Goal: Task Accomplishment & Management: Manage account settings

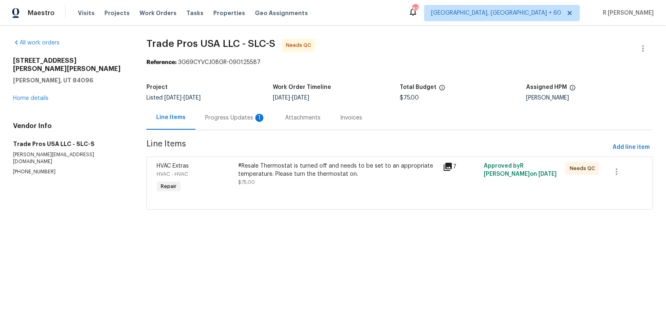
click at [229, 121] on div "Progress Updates 1" at bounding box center [235, 118] width 60 height 8
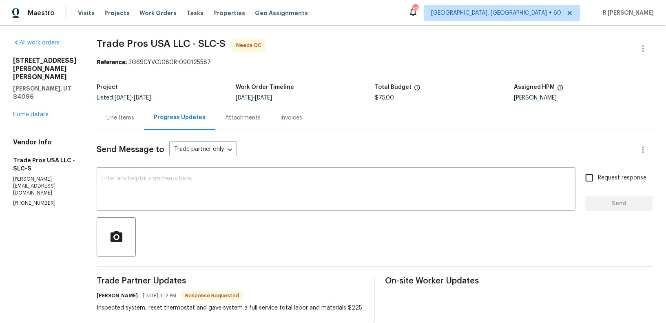
click at [124, 121] on div "Line Items" at bounding box center [120, 118] width 28 height 8
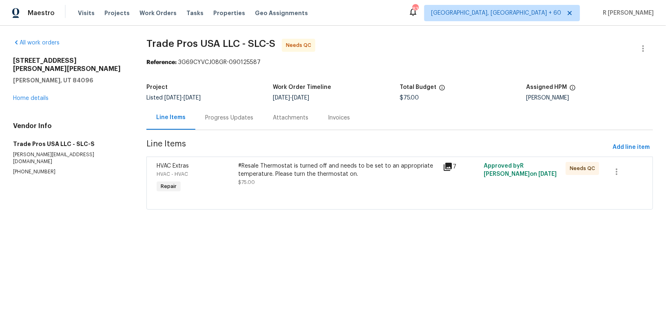
click at [449, 171] on icon at bounding box center [448, 167] width 10 height 10
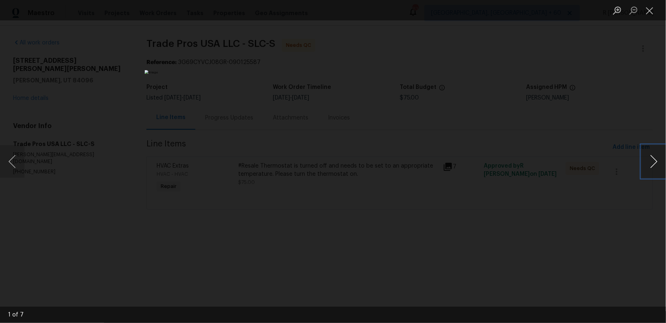
click at [659, 162] on button "Next image" at bounding box center [654, 161] width 24 height 33
click at [659, 13] on ul "Lightbox" at bounding box center [637, 10] width 57 height 20
click at [654, 15] on button "Close lightbox" at bounding box center [650, 10] width 16 height 14
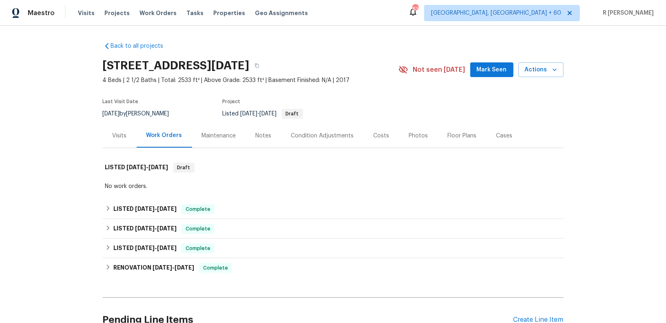
scroll to position [194, 0]
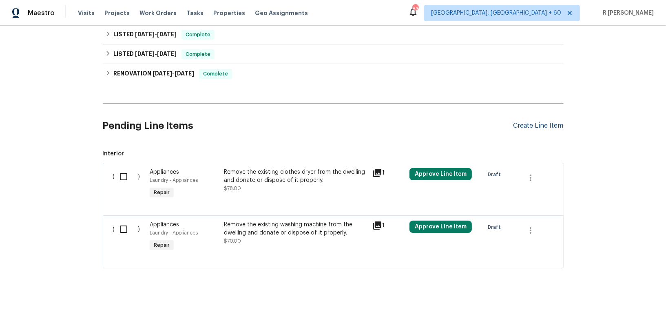
click at [563, 124] on div "Create Line Item" at bounding box center [539, 126] width 50 height 8
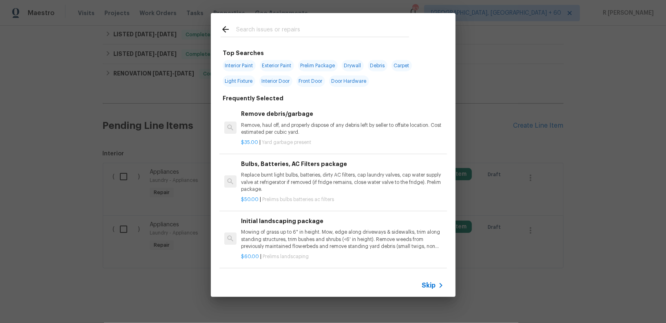
click at [309, 36] on input "text" at bounding box center [322, 30] width 173 height 12
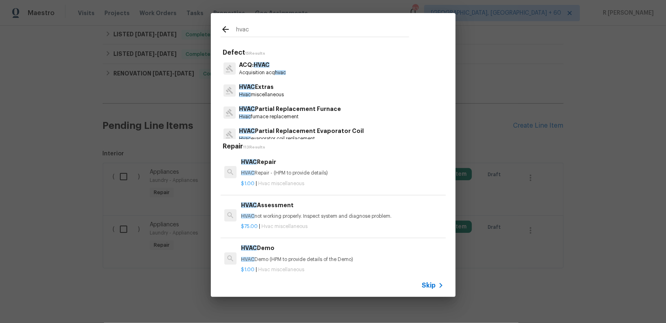
type input "hvac"
click at [254, 169] on div "HVAC Repair HVAC Repair - (HPM to provide details)" at bounding box center [342, 167] width 202 height 20
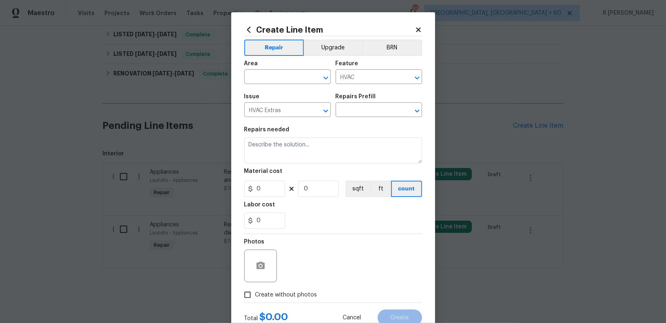
type input "HVAC Repair $1.00"
type textarea "HVAC Repair - (HPM to provide details)"
type input "1"
click at [275, 73] on input "text" at bounding box center [276, 77] width 64 height 13
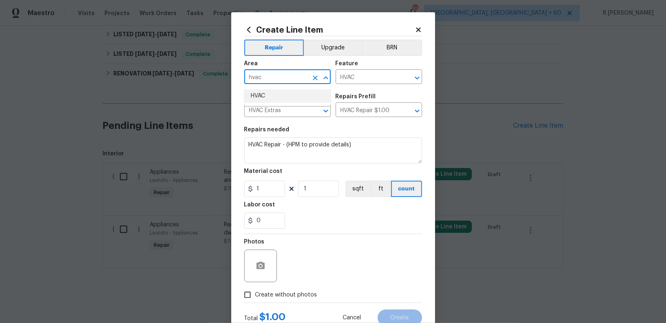
click at [269, 99] on li "HVAC" at bounding box center [287, 95] width 86 height 13
type input "HVAC"
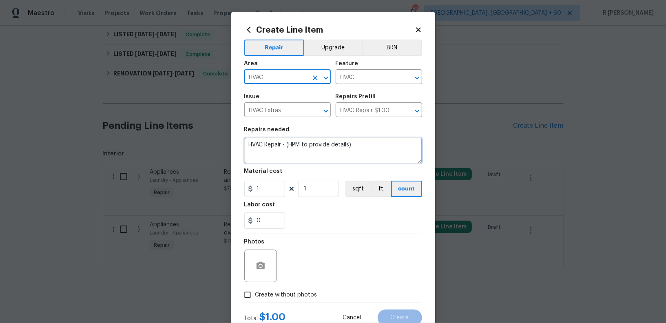
click at [268, 147] on textarea "HVAC Repair - (HPM to provide details)" at bounding box center [333, 151] width 178 height 26
paste textarea "Received feedback the drip pan on the HVAC in the attic is full and on the verg…"
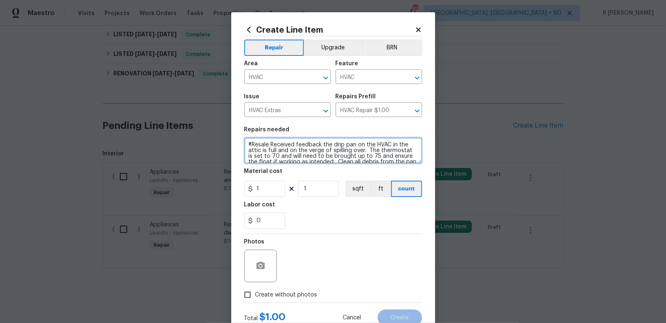
scroll to position [7, 0]
type textarea "#Resale Received feedback the drip pan on the HVAC in the attic is full and on …"
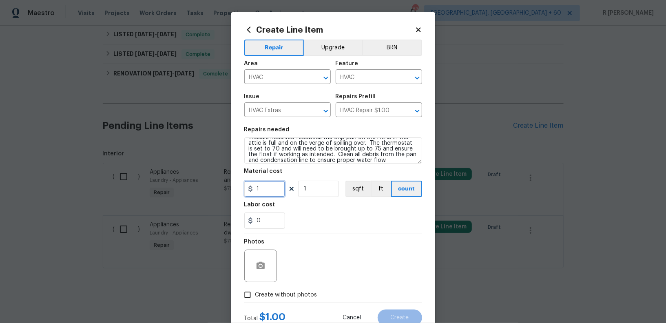
click at [271, 189] on input "1" at bounding box center [264, 189] width 41 height 16
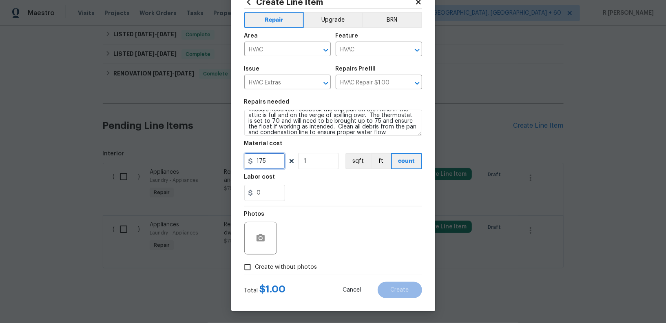
type input "175"
click at [297, 266] on span "Create without photos" at bounding box center [286, 267] width 62 height 9
click at [255, 266] on input "Create without photos" at bounding box center [248, 267] width 16 height 16
checkbox input "true"
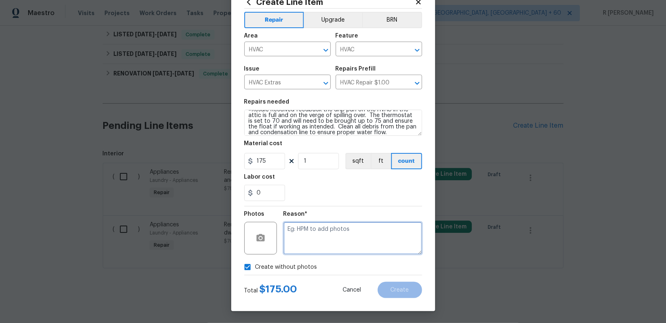
click at [332, 233] on textarea at bounding box center [353, 238] width 139 height 33
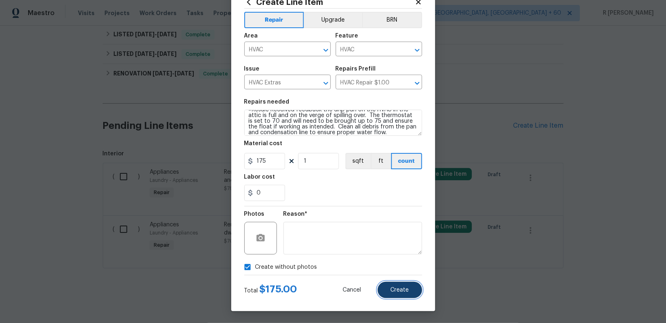
click at [405, 291] on span "Create" at bounding box center [400, 290] width 18 height 6
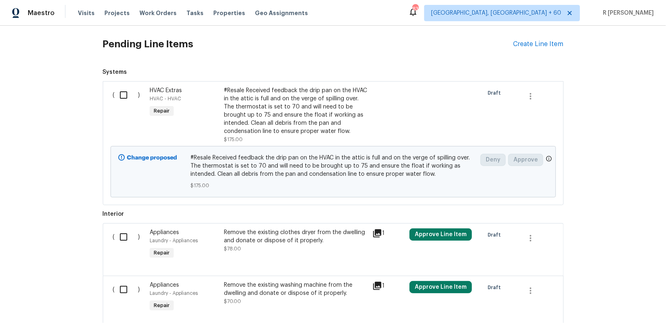
scroll to position [226, 0]
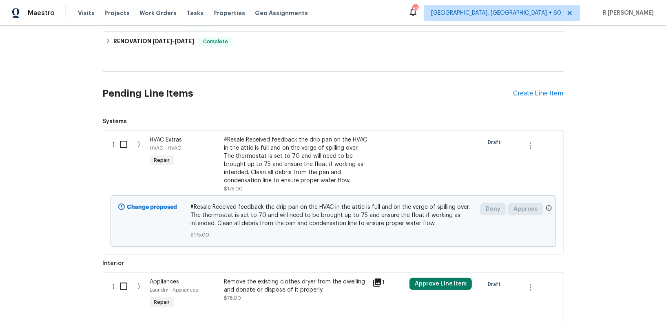
click at [128, 143] on input "checkbox" at bounding box center [126, 144] width 23 height 17
checkbox input "true"
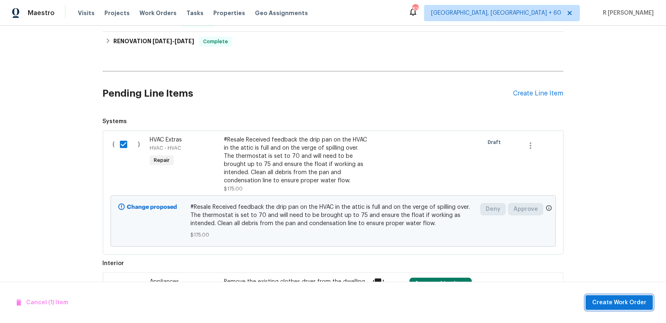
click at [629, 298] on span "Create Work Order" at bounding box center [619, 303] width 54 height 10
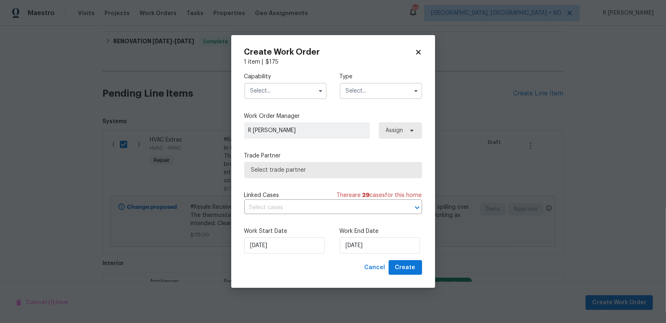
click at [281, 87] on input "text" at bounding box center [285, 91] width 82 height 16
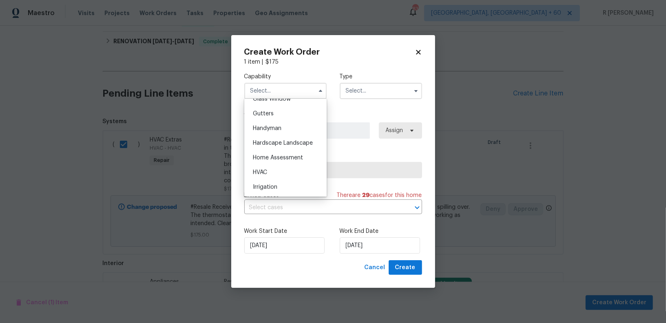
scroll to position [430, 0]
click at [275, 166] on div "HVAC" at bounding box center [285, 171] width 78 height 15
type input "HVAC"
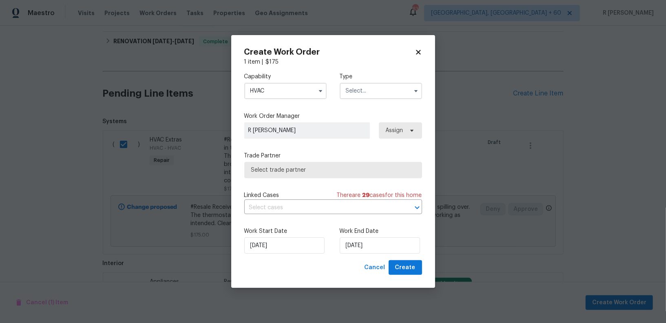
click at [363, 91] on input "text" at bounding box center [381, 91] width 82 height 16
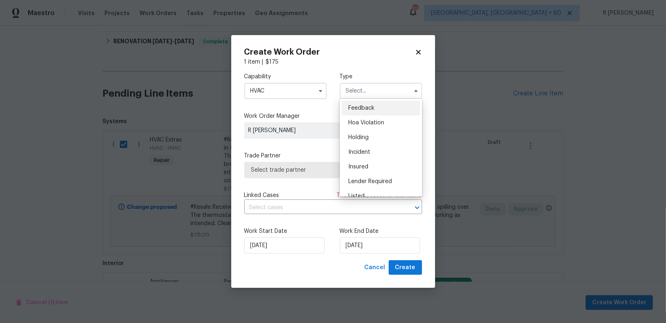
click at [366, 108] on span "Feedback" at bounding box center [361, 108] width 26 height 6
type input "Feedback"
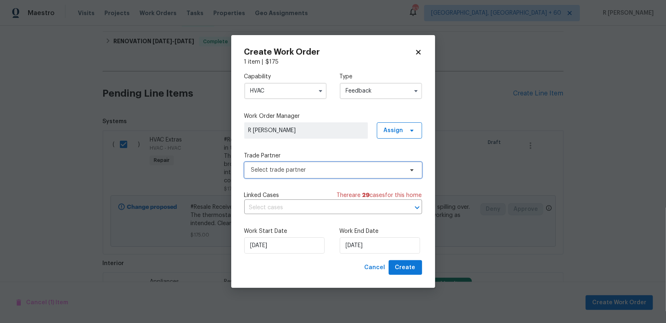
click at [293, 166] on span "Select trade partner" at bounding box center [327, 170] width 152 height 8
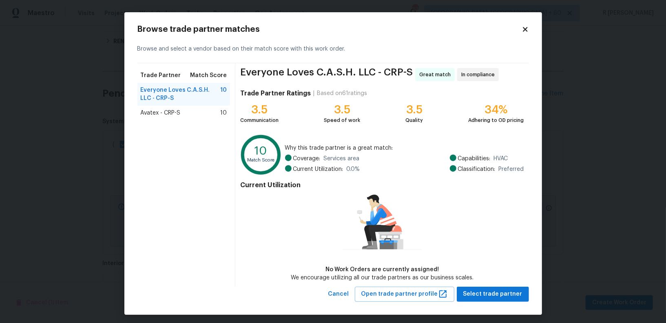
scroll to position [3, 0]
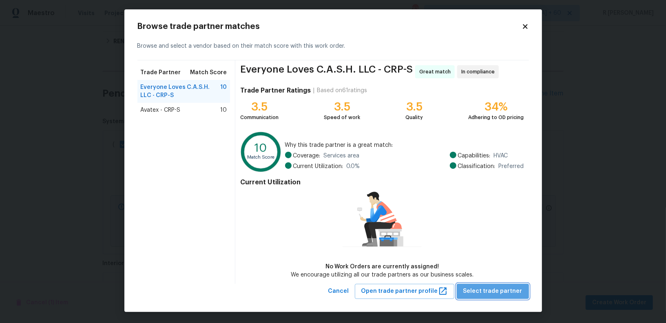
click at [509, 291] on span "Select trade partner" at bounding box center [493, 291] width 59 height 10
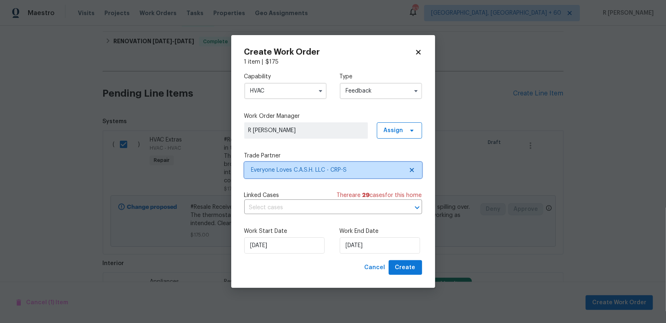
scroll to position [0, 0]
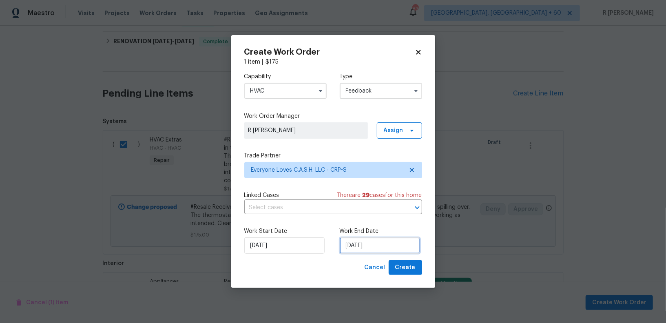
click at [361, 243] on input "15/08/2025" at bounding box center [380, 245] width 80 height 16
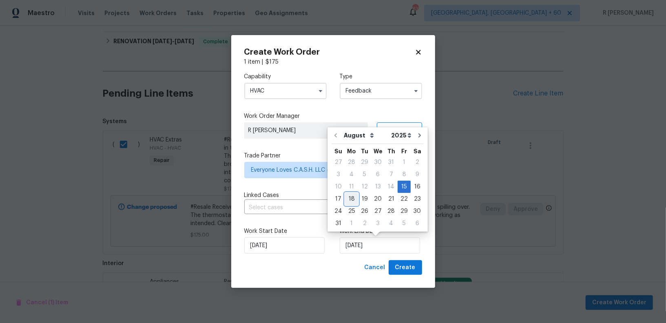
click at [353, 195] on div "18" at bounding box center [351, 198] width 13 height 11
type input "18/08/2025"
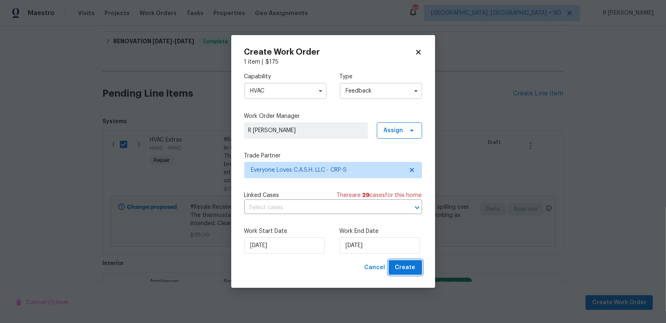
click at [418, 264] on button "Create" at bounding box center [405, 267] width 33 height 15
checkbox input "false"
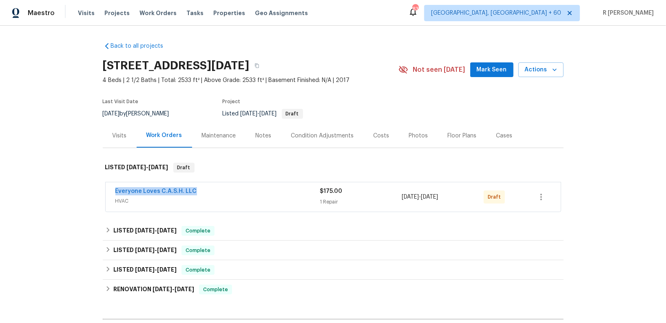
drag, startPoint x: 201, startPoint y: 191, endPoint x: 111, endPoint y: 191, distance: 90.2
click at [111, 191] on div "Everyone Loves C.A.S.H. LLC HVAC $175.00 1 Repair 8/15/2025 - 8/18/2025 Draft" at bounding box center [333, 196] width 455 height 29
copy link "Everyone Loves C.A.S.H. LLC"
click at [148, 193] on link "Everyone Loves C.A.S.H. LLC" at bounding box center [156, 192] width 82 height 6
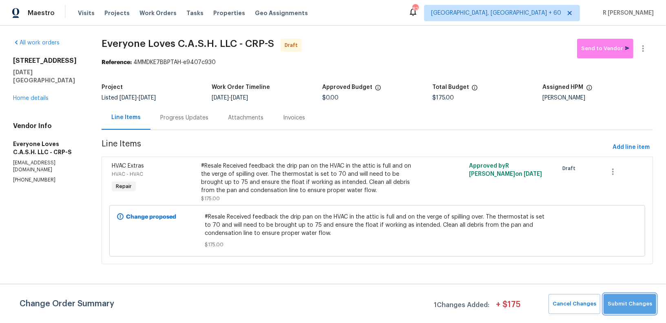
click at [649, 304] on span "Submit Changes" at bounding box center [630, 303] width 44 height 9
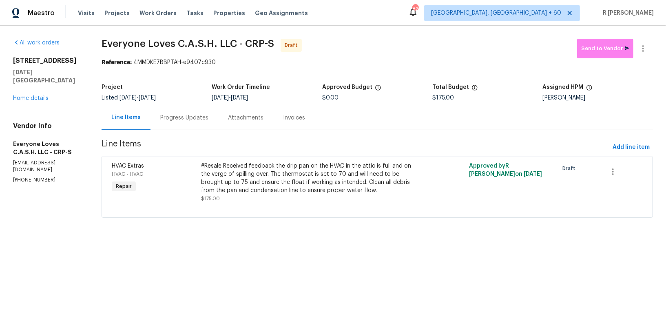
click at [208, 120] on div "Progress Updates" at bounding box center [184, 118] width 48 height 8
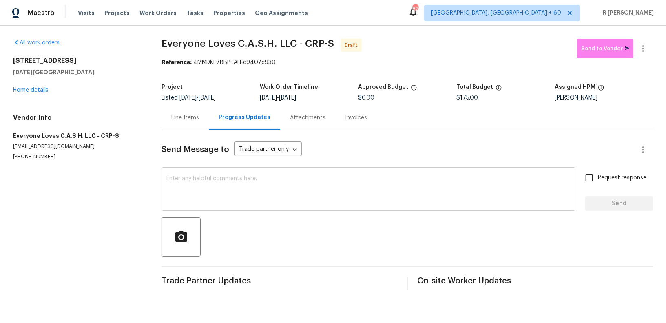
click at [375, 191] on textarea at bounding box center [368, 190] width 404 height 29
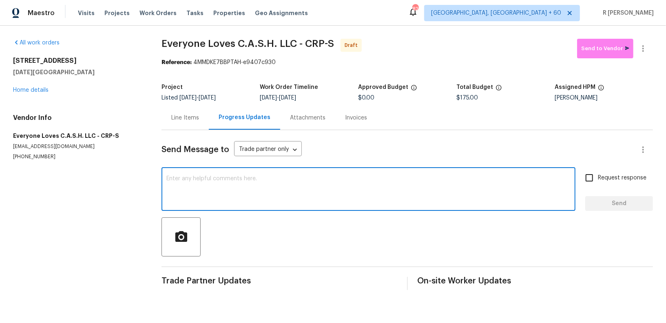
paste textarea "Hi this is (Yogesh) with Opendoor. I’m confirming you received the WO for the p…"
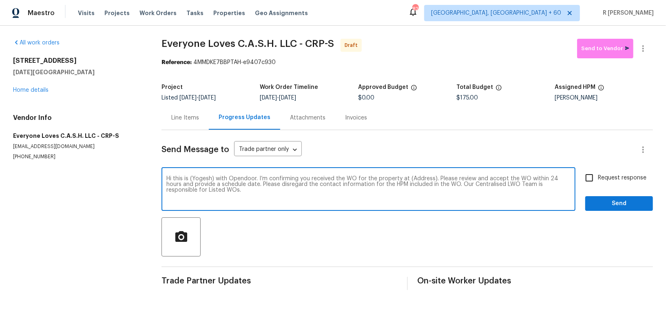
click at [413, 177] on textarea "Hi this is (Yogesh) with Opendoor. I’m confirming you received the WO for the p…" at bounding box center [368, 190] width 404 height 29
paste textarea "2105 Aquila St, Corpus Christi, TX 78414"
type textarea "Hi this is (Yogesh) with Opendoor. I’m confirming you received the WO for the p…"
click at [601, 174] on span "Request response" at bounding box center [622, 178] width 49 height 9
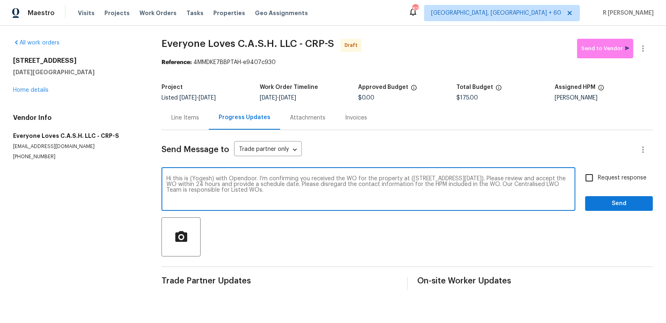
click at [598, 174] on input "Request response" at bounding box center [589, 177] width 17 height 17
checkbox input "true"
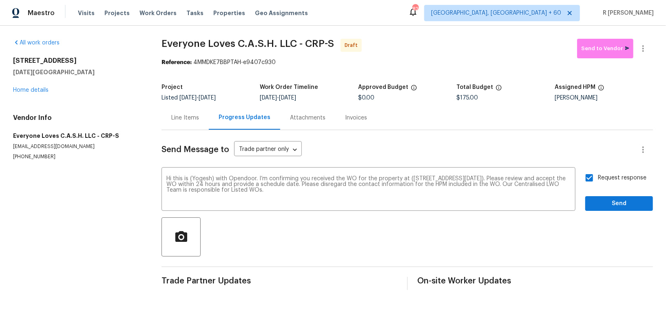
click at [601, 194] on div "Request response Send" at bounding box center [619, 190] width 68 height 42
click at [601, 209] on button "Send" at bounding box center [619, 203] width 68 height 15
click at [642, 42] on button "button" at bounding box center [644, 49] width 20 height 20
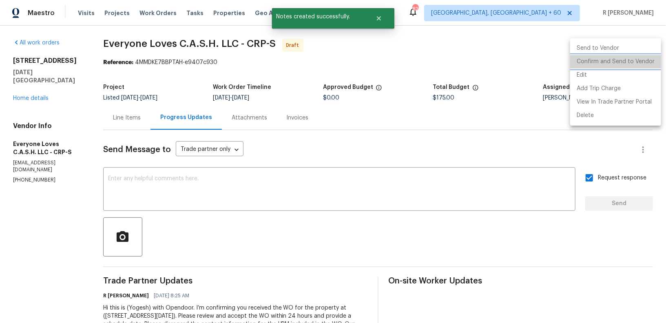
click at [629, 63] on li "Confirm and Send to Vendor" at bounding box center [615, 61] width 91 height 13
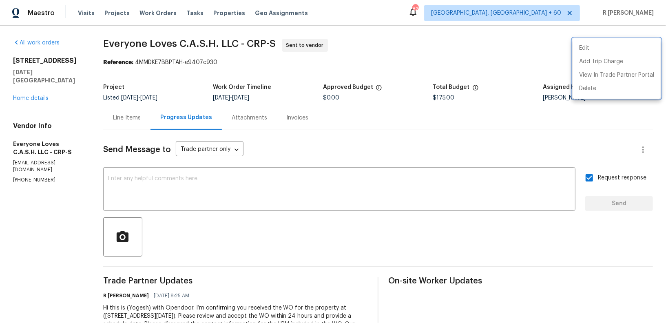
click at [33, 89] on div at bounding box center [333, 161] width 666 height 323
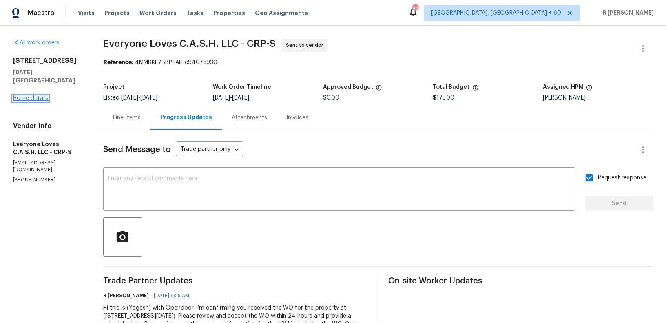
click at [26, 95] on link "Home details" at bounding box center [30, 98] width 35 height 6
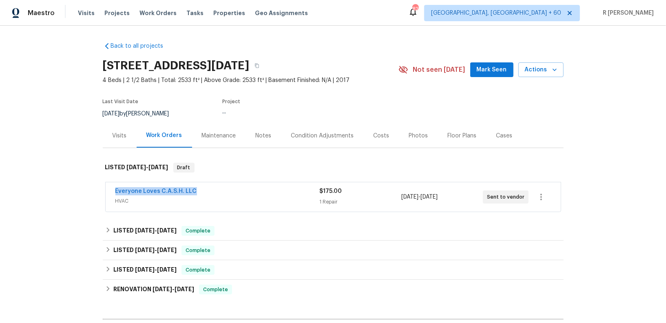
drag, startPoint x: 199, startPoint y: 189, endPoint x: 44, endPoint y: 189, distance: 154.6
click at [44, 189] on div "Back to all projects 2105 Aquila St, Corpus Christi, TX 78414 4 Beds | 2 1/2 Ba…" at bounding box center [333, 174] width 666 height 297
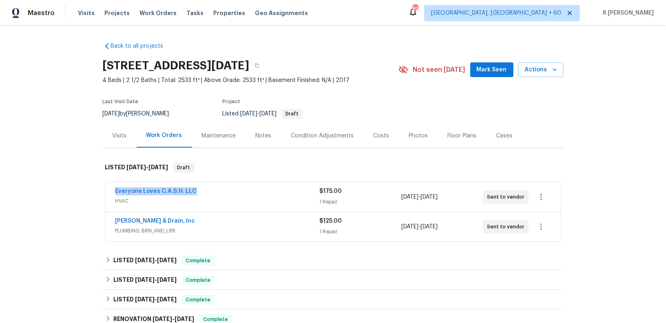
copy link "Everyone Loves C.A.S.H. LLC"
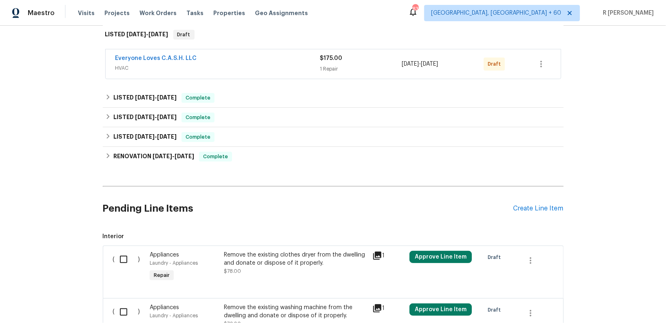
scroll to position [215, 0]
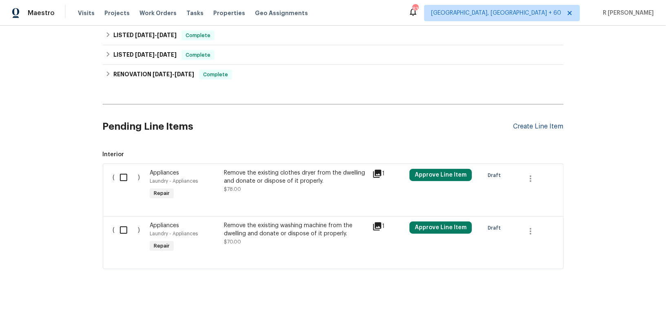
click at [519, 128] on div "Create Line Item" at bounding box center [539, 127] width 50 height 8
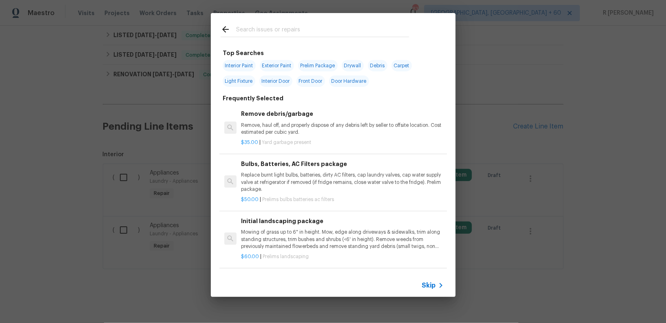
click at [325, 34] on input "text" at bounding box center [322, 30] width 173 height 12
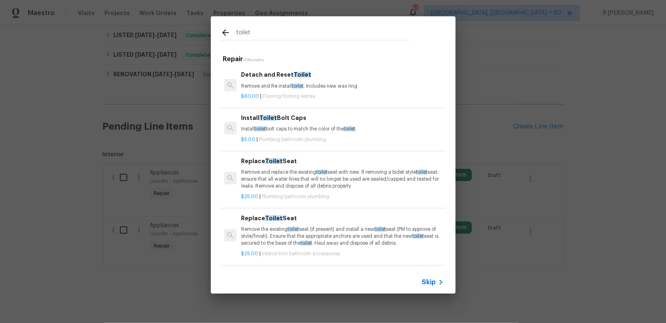
type input "toilet"
click at [283, 155] on div "Replace Toilet Seat Remove and replace the existing toilet seat with new. If re…" at bounding box center [342, 178] width 205 height 46
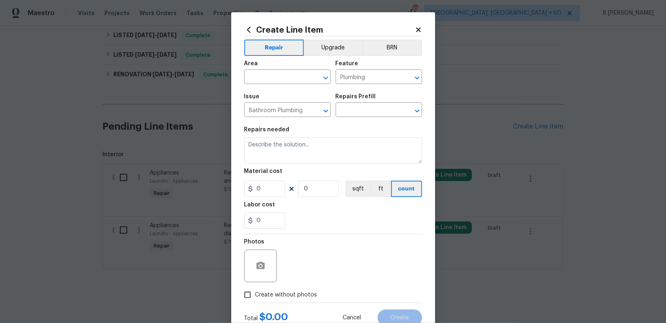
type input "Replace Toilet Seat $25.00"
type textarea "Remove and replace the existing toilet seat with new. If removing a bidet style…"
type input "25"
type input "1"
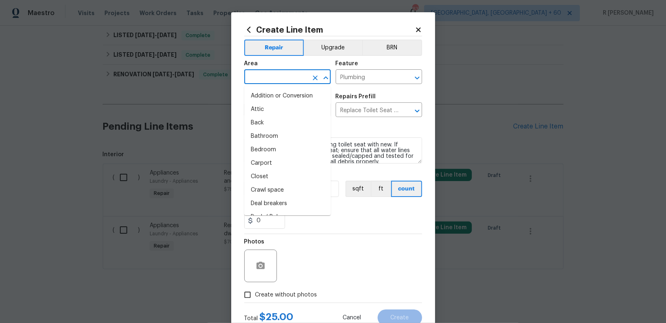
click at [283, 77] on input "text" at bounding box center [276, 77] width 64 height 13
click at [281, 151] on li "Interior Overall" at bounding box center [287, 149] width 86 height 13
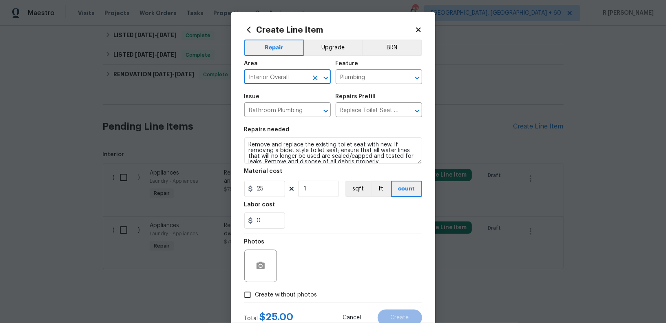
type input "Interior Overall"
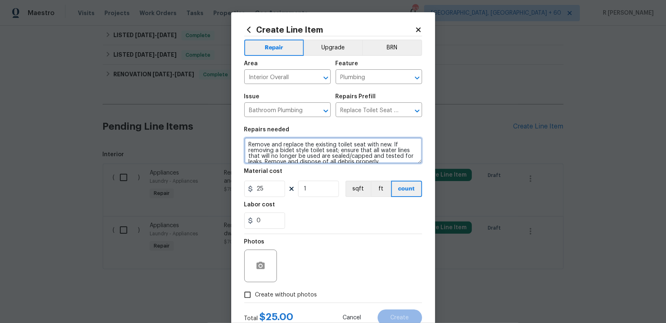
click at [282, 151] on textarea "Remove and replace the existing toilet seat with new. If removing a bidet style…" at bounding box center [333, 151] width 178 height 26
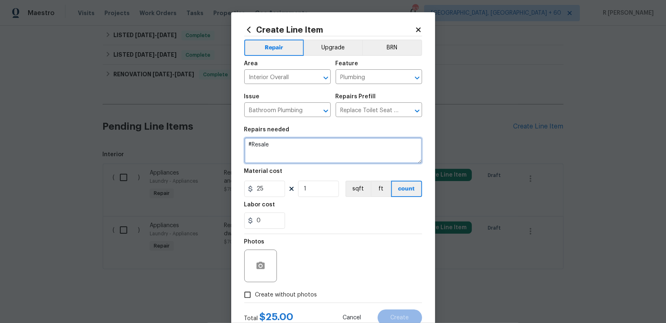
paste textarea "Received feedback the toilet in the secondary bath is not working and water all…"
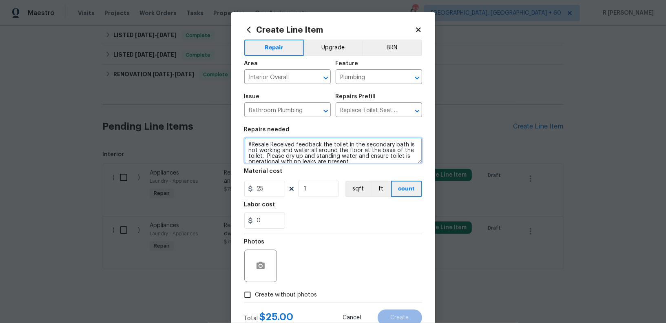
scroll to position [2, 0]
type textarea "#Resale Received feedback the toilet in the secondary bath is not working and w…"
click at [257, 191] on input "25" at bounding box center [264, 189] width 41 height 16
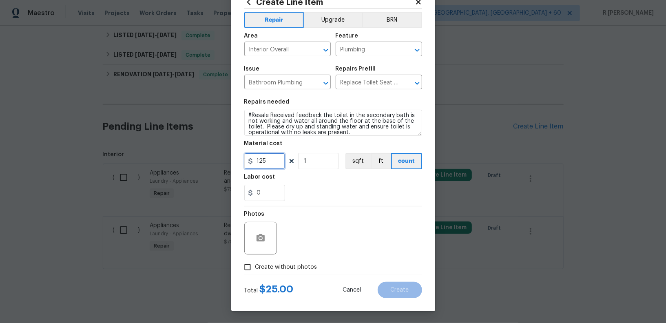
type input "125"
click at [303, 268] on span "Create without photos" at bounding box center [286, 267] width 62 height 9
click at [255, 268] on input "Create without photos" at bounding box center [248, 267] width 16 height 16
checkbox input "true"
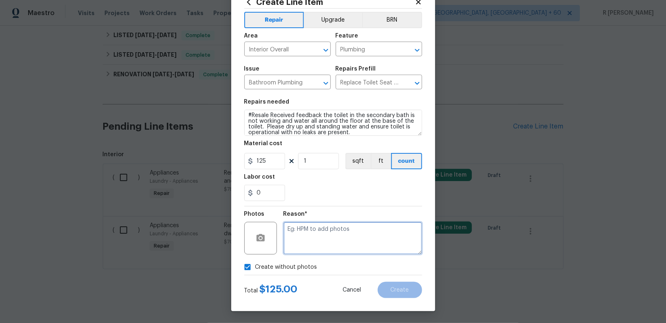
click at [337, 242] on textarea at bounding box center [353, 238] width 139 height 33
click at [419, 82] on icon "Open" at bounding box center [417, 83] width 4 height 3
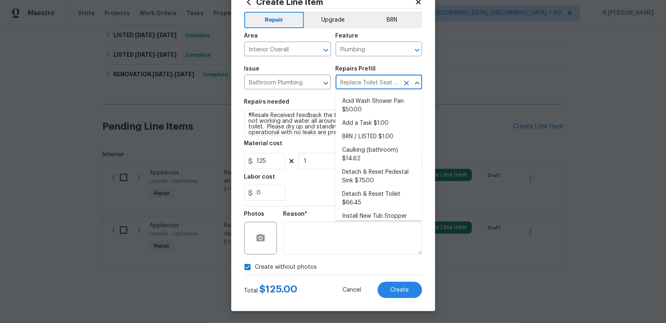
scroll to position [0, 12]
click at [392, 120] on li "Add a Task $1.00" at bounding box center [379, 123] width 86 height 13
type input "Add a Task $1.00"
type textarea "HPM to detail"
type input "1"
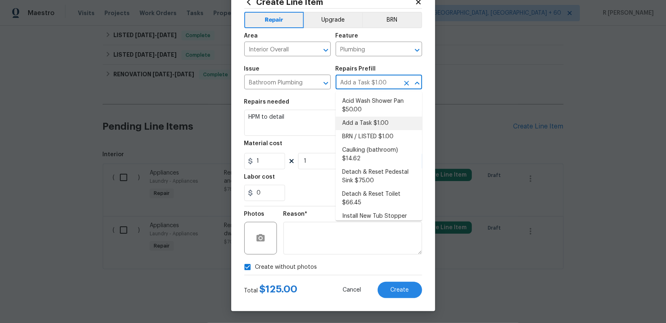
scroll to position [0, 0]
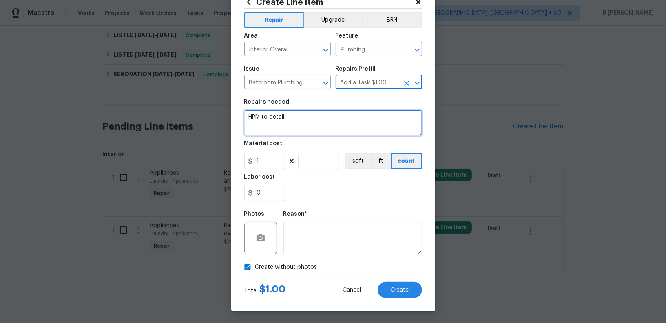
click at [332, 127] on textarea "HPM to detail" at bounding box center [333, 123] width 178 height 26
paste textarea "Received feedback the toilet in the secondary bath is not working and water all…"
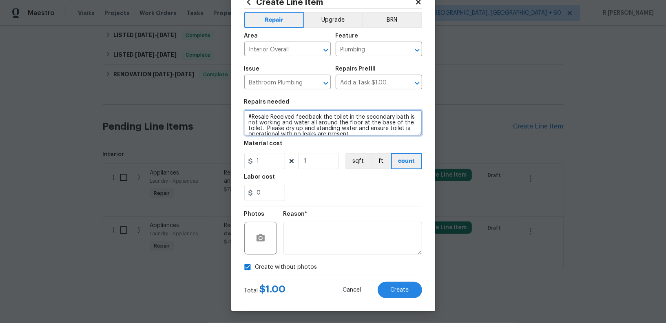
scroll to position [2, 0]
type textarea "#Resale Received feedback the toilet in the secondary bath is not working and w…"
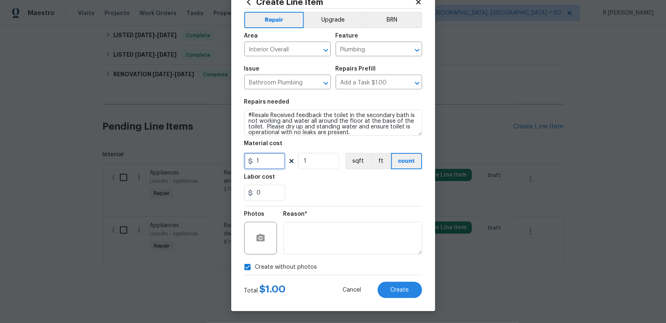
click at [272, 160] on input "1" at bounding box center [264, 161] width 41 height 16
type input "125"
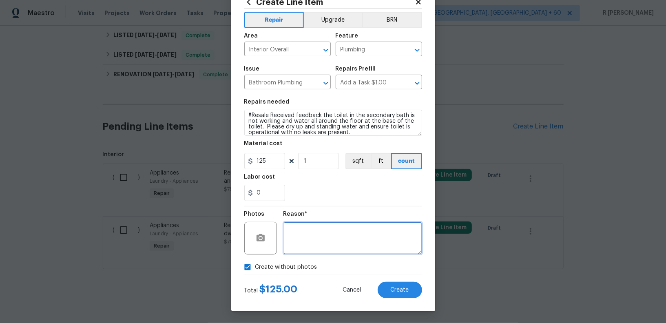
click at [315, 245] on textarea at bounding box center [353, 238] width 139 height 33
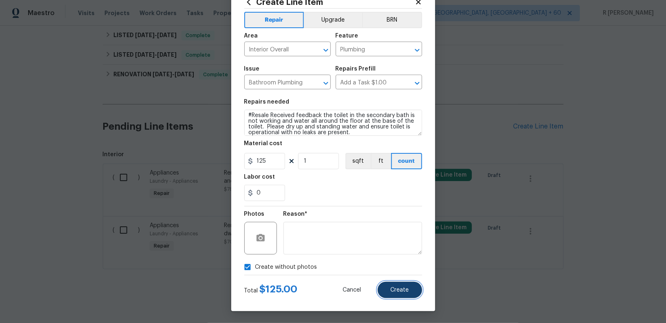
click at [396, 284] on button "Create" at bounding box center [400, 290] width 44 height 16
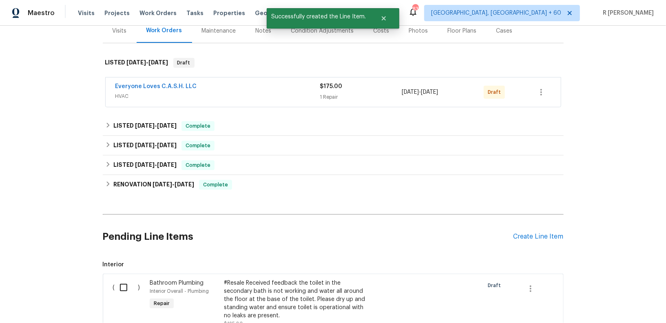
scroll to position [215, 0]
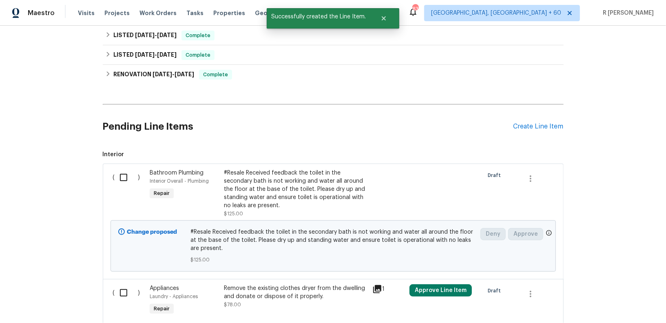
click at [124, 175] on input "checkbox" at bounding box center [126, 177] width 23 height 17
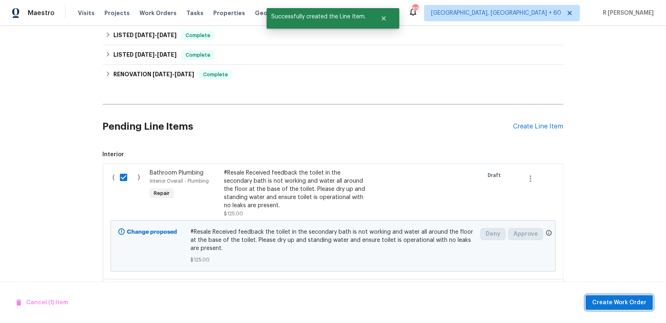
click at [619, 297] on button "Create Work Order" at bounding box center [619, 302] width 67 height 15
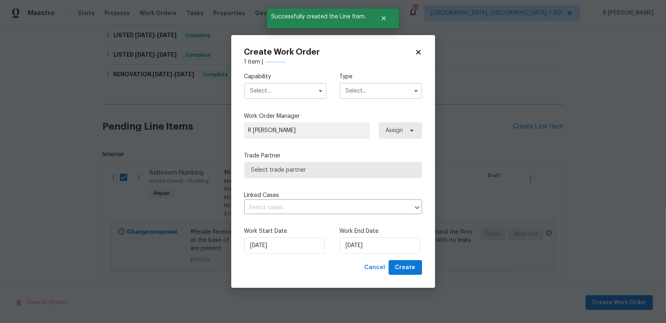
checkbox input "false"
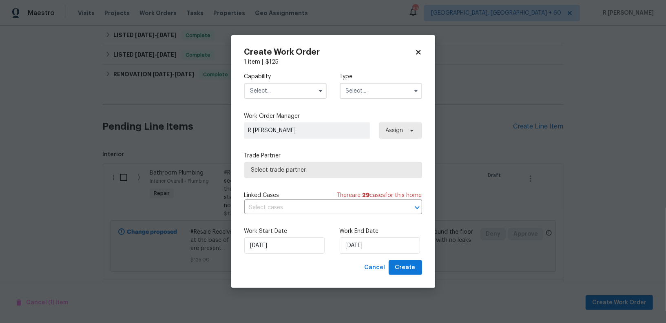
click at [289, 86] on input "text" at bounding box center [285, 91] width 82 height 16
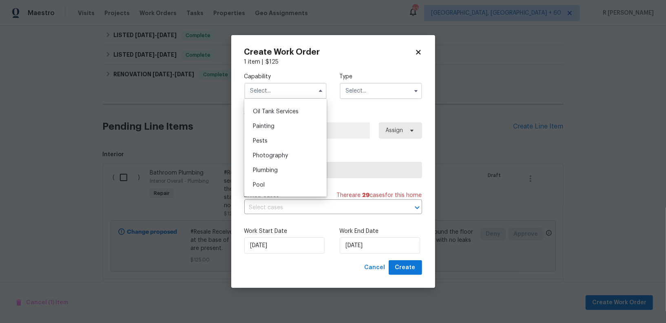
scroll to position [672, 0]
click at [277, 166] on span "Plumbing" at bounding box center [265, 165] width 25 height 6
type input "Plumbing"
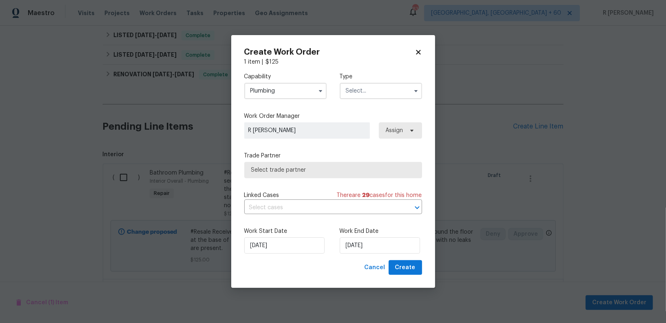
click at [366, 90] on input "text" at bounding box center [381, 91] width 82 height 16
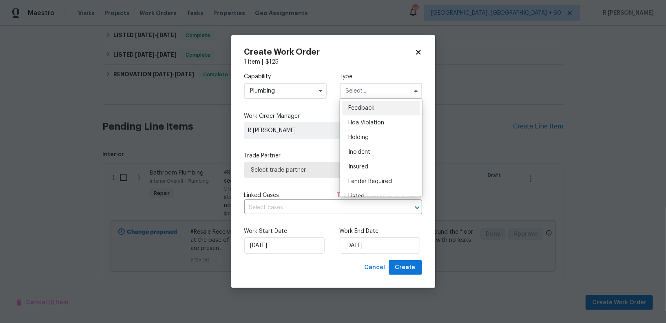
click at [364, 111] on span "Feedback" at bounding box center [361, 108] width 26 height 6
type input "Feedback"
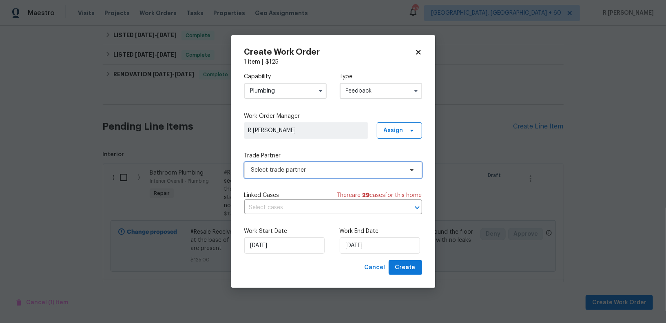
click at [299, 165] on span "Select trade partner" at bounding box center [333, 170] width 178 height 16
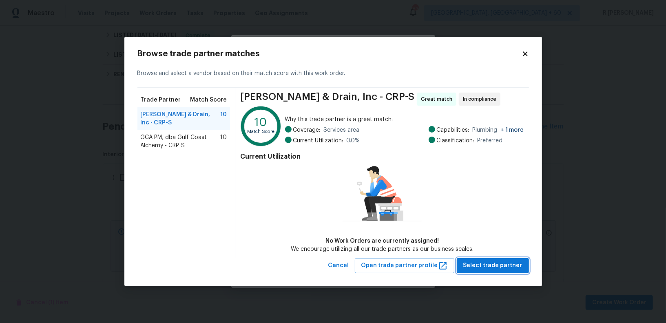
click at [477, 262] on span "Select trade partner" at bounding box center [493, 266] width 59 height 10
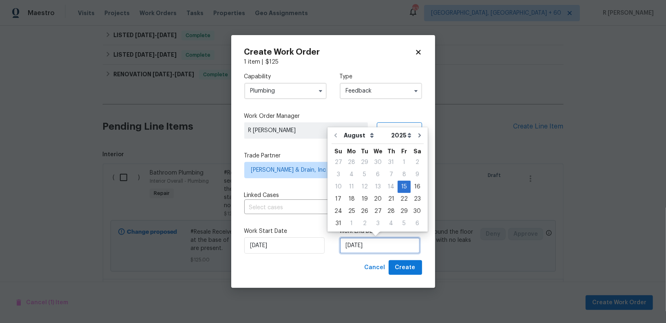
click at [361, 253] on input "15/08/2025" at bounding box center [380, 245] width 80 height 16
click at [355, 195] on div "18" at bounding box center [351, 198] width 13 height 11
type input "18/08/2025"
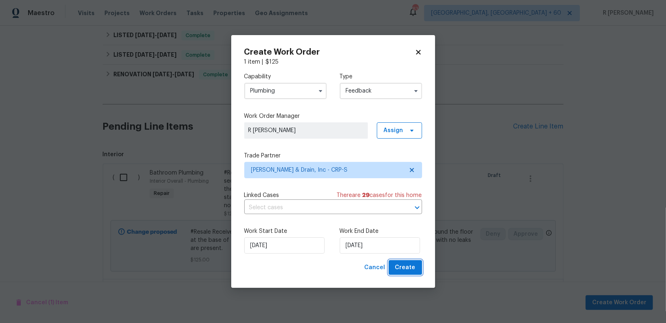
click at [409, 272] on span "Create" at bounding box center [405, 268] width 20 height 10
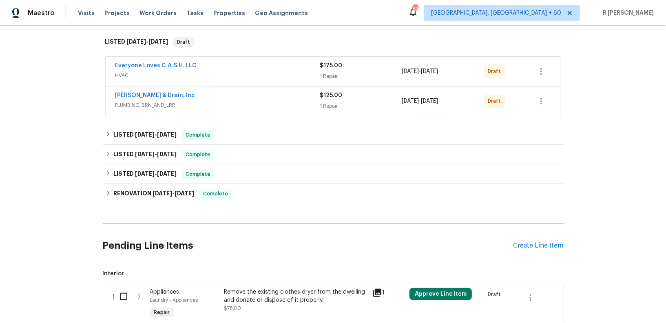
scroll to position [0, 0]
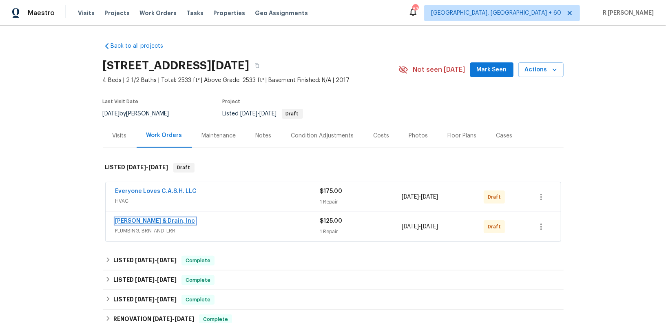
click at [161, 220] on link "Owen Plumbing & Drain, Inc" at bounding box center [155, 221] width 80 height 6
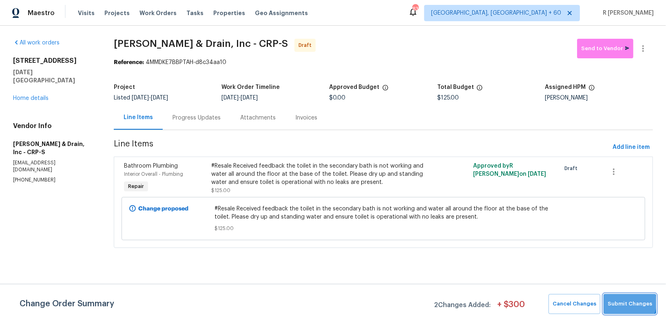
click at [628, 303] on span "Submit Changes" at bounding box center [630, 303] width 44 height 9
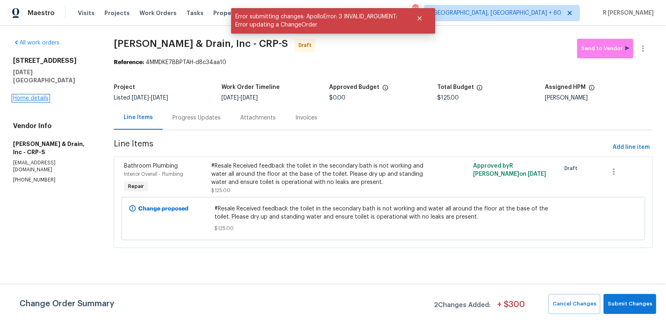
click at [21, 95] on link "Home details" at bounding box center [30, 98] width 35 height 6
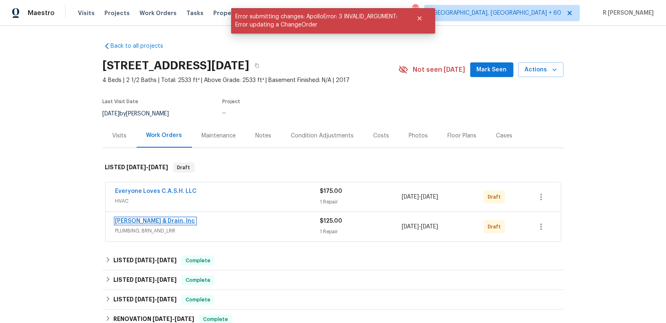
click at [155, 220] on link "Owen Plumbing & Drain, Inc" at bounding box center [155, 221] width 80 height 6
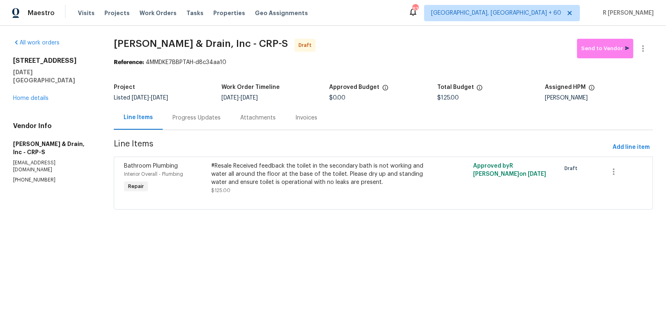
click at [189, 109] on div "Progress Updates" at bounding box center [197, 118] width 68 height 24
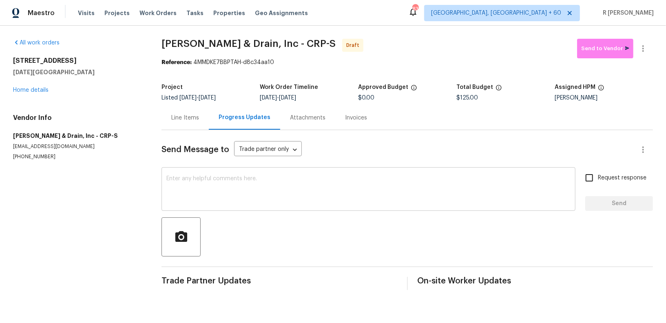
click at [284, 193] on textarea at bounding box center [368, 190] width 404 height 29
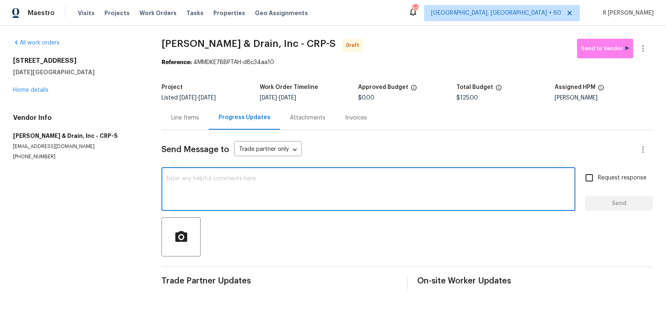
paste textarea "Hi this is (Yogesh) with Opendoor. I’m confirming you received the WO for the p…"
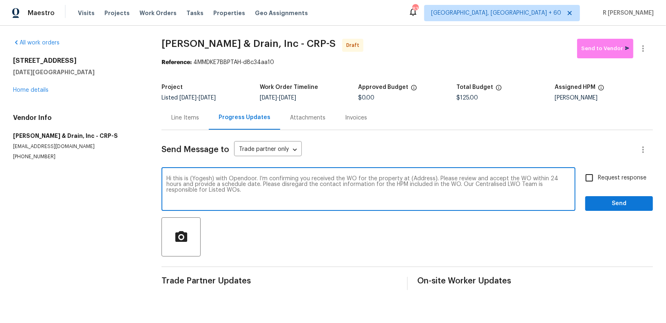
click at [417, 180] on textarea "Hi this is (Yogesh) with Opendoor. I’m confirming you received the WO for the p…" at bounding box center [368, 190] width 404 height 29
paste textarea "2105 Aquila St, Corpus Christi, TX 78414"
type textarea "Hi this is (Yogesh) with Opendoor. I’m confirming you received the WO for the p…"
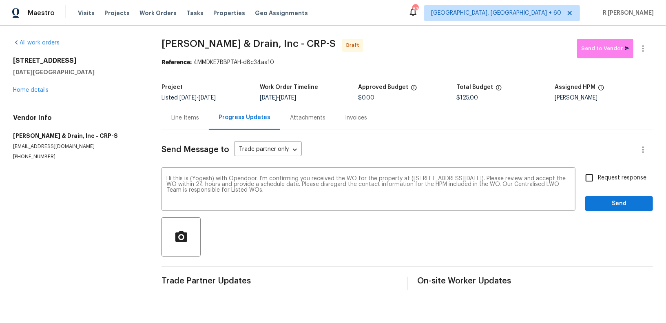
click at [628, 176] on span "Request response" at bounding box center [622, 178] width 49 height 9
click at [598, 176] on input "Request response" at bounding box center [589, 177] width 17 height 17
checkbox input "true"
click at [625, 210] on button "Send" at bounding box center [619, 203] width 68 height 15
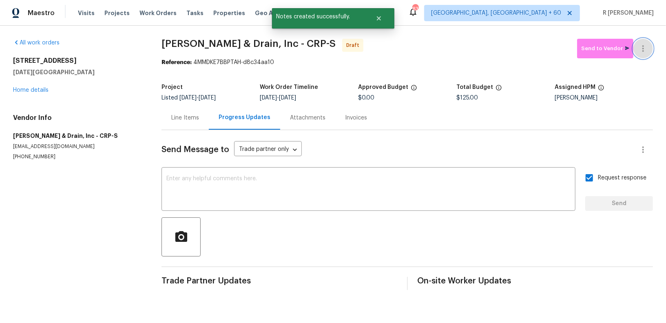
click at [644, 50] on icon "button" at bounding box center [644, 48] width 2 height 7
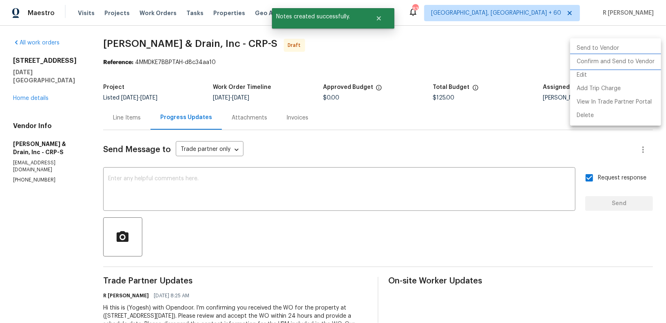
click at [627, 62] on li "Confirm and Send to Vendor" at bounding box center [615, 61] width 91 height 13
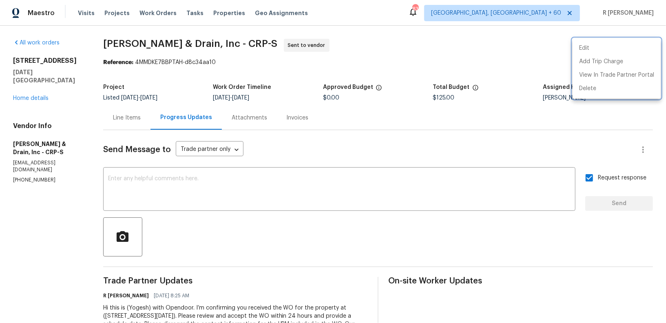
click at [113, 119] on div at bounding box center [333, 161] width 666 height 323
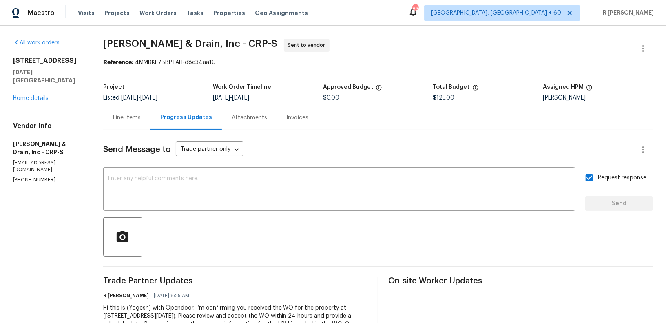
click at [129, 121] on div "Line Items" at bounding box center [127, 118] width 28 height 8
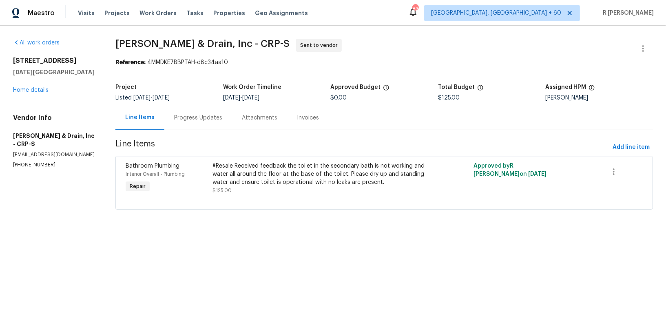
click at [315, 178] on div "#Resale Received feedback the toilet in the secondary bath is not working and w…" at bounding box center [319, 174] width 213 height 24
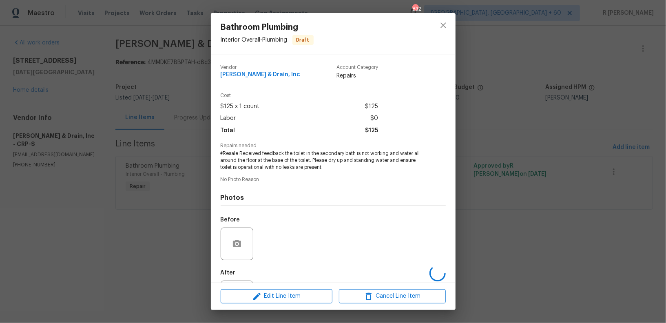
click at [336, 166] on span "#Resale Received feedback the toilet in the secondary bath is not working and w…" at bounding box center [322, 160] width 203 height 20
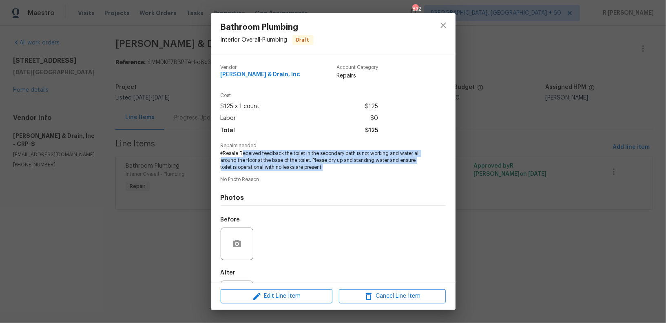
drag, startPoint x: 334, startPoint y: 168, endPoint x: 241, endPoint y: 155, distance: 93.9
click at [241, 155] on span "#Resale Received feedback the toilet in the secondary bath is not working and w…" at bounding box center [322, 160] width 203 height 20
copy span "eceived feedback the toilet in the secondary bath is not working and water all …"
click at [437, 26] on button "close" at bounding box center [444, 26] width 20 height 20
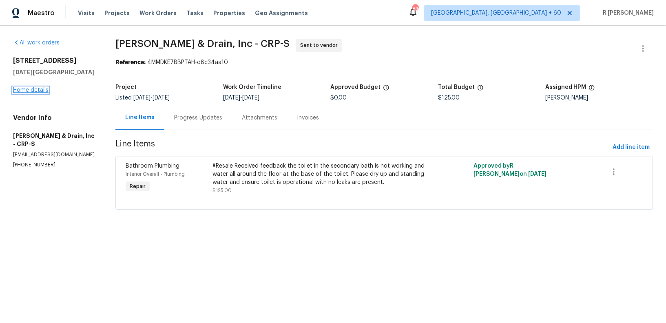
click at [37, 91] on link "Home details" at bounding box center [30, 90] width 35 height 6
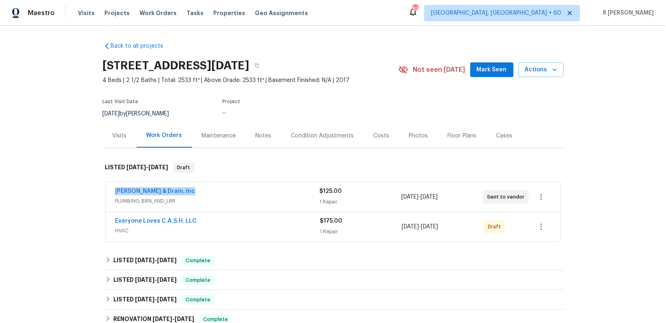
drag, startPoint x: 201, startPoint y: 190, endPoint x: 100, endPoint y: 188, distance: 100.8
click at [100, 188] on div "Back to all projects 2105 Aquila St, Corpus Christi, TX 78414 4 Beds | 2 1/2 Ba…" at bounding box center [333, 174] width 666 height 297
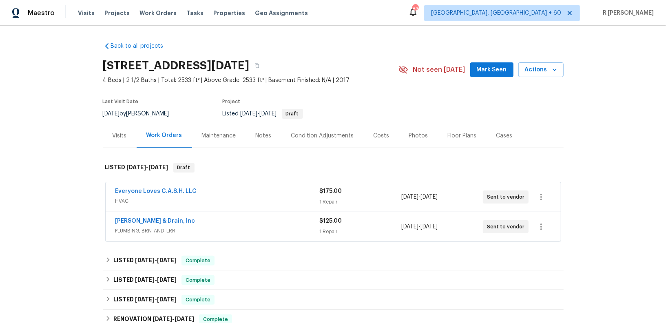
copy link "Owen Plumbing & Drain, Inc"
drag, startPoint x: 217, startPoint y: 220, endPoint x: 47, endPoint y: 220, distance: 170.1
click at [47, 220] on div "Back to all projects 2105 Aquila St, Corpus Christi, TX 78414 4 Beds | 2 1/2 Ba…" at bounding box center [333, 174] width 666 height 297
copy link "Owen Plumbing & Drain, Inc"
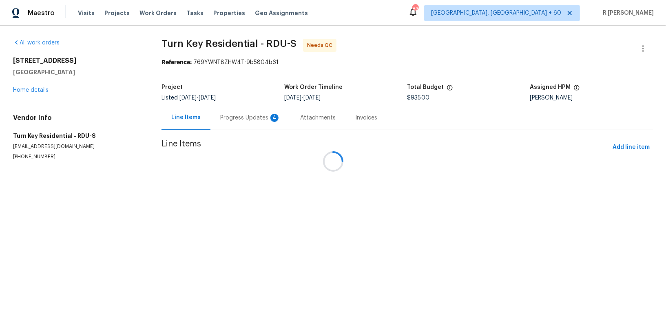
click at [239, 111] on div "Progress Updates 4" at bounding box center [251, 118] width 80 height 24
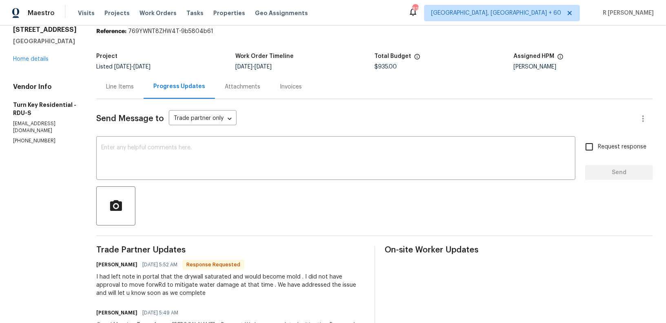
scroll to position [79, 0]
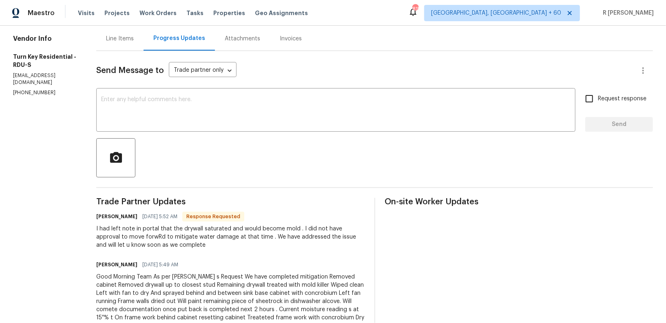
click at [27, 89] on p "(919) 805-2596" at bounding box center [45, 92] width 64 height 7
copy p "(919) 805-2596"
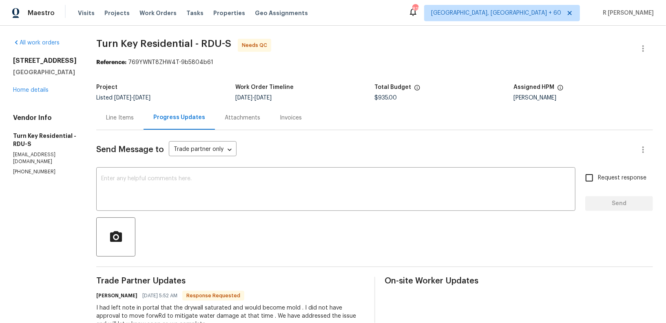
click at [134, 114] on div "Line Items" at bounding box center [120, 118] width 28 height 8
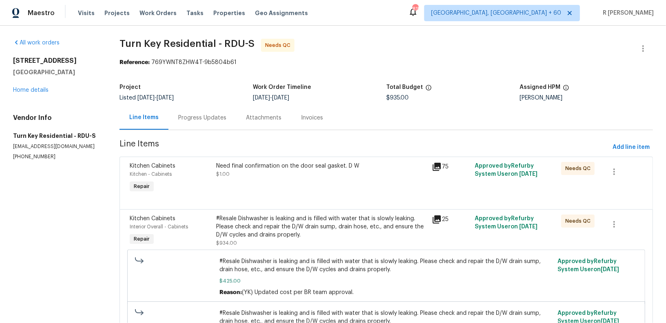
click at [197, 113] on div "Progress Updates" at bounding box center [203, 118] width 68 height 24
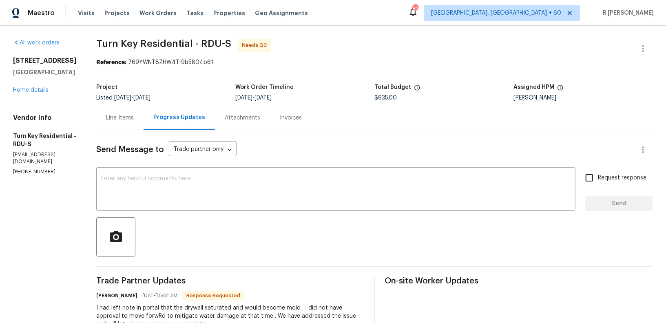
click at [129, 125] on div "Line Items" at bounding box center [119, 118] width 47 height 24
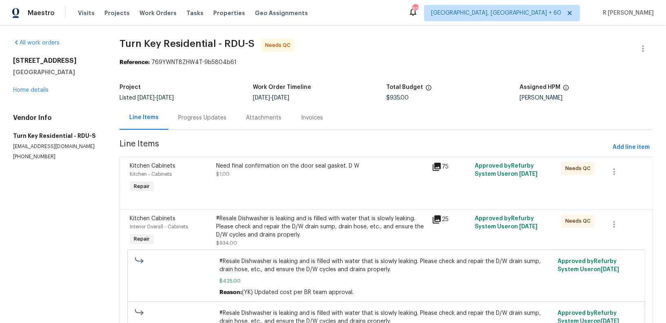
click at [209, 120] on div "Progress Updates" at bounding box center [202, 118] width 48 height 8
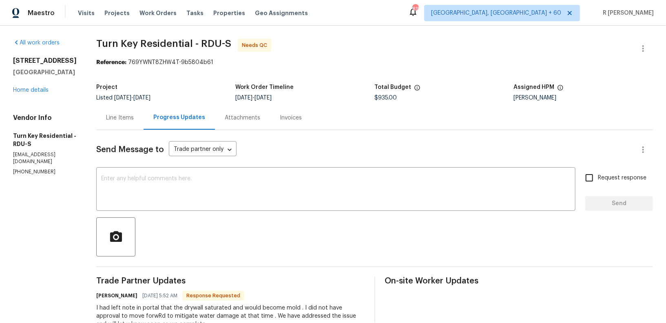
click at [140, 113] on div "Line Items" at bounding box center [119, 118] width 47 height 24
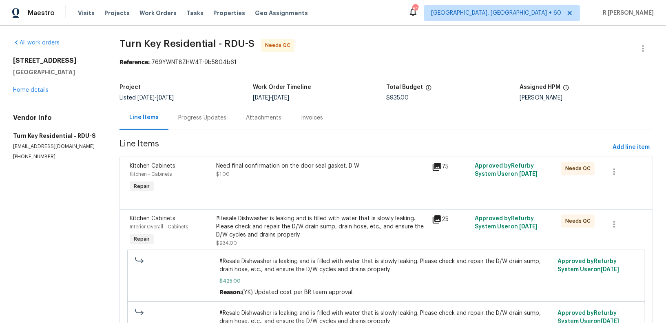
click at [267, 171] on div "Need final confirmation on the door seal gasket. D W $1.00" at bounding box center [321, 170] width 211 height 16
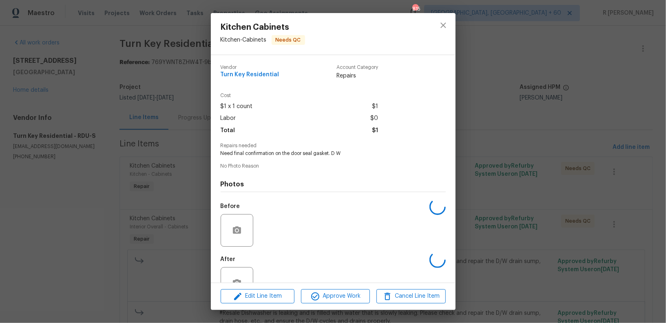
scroll to position [25, 0]
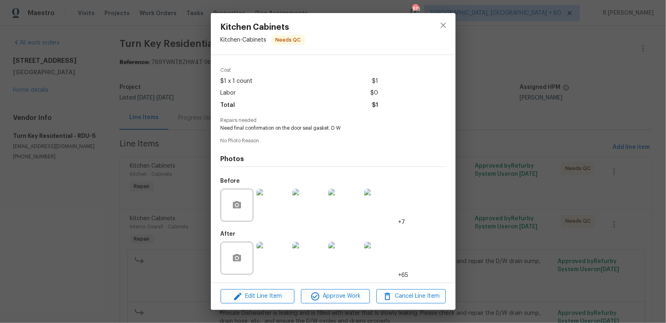
click at [271, 220] on img at bounding box center [273, 205] width 33 height 33
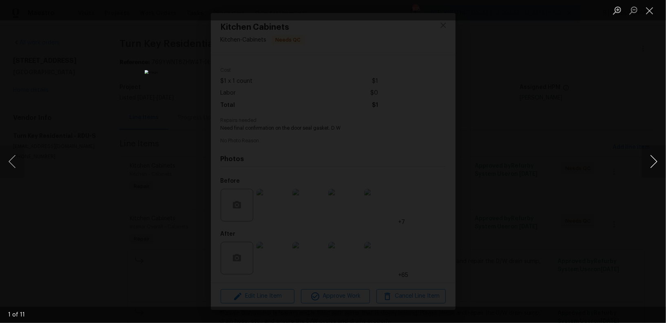
click at [650, 154] on button "Next image" at bounding box center [654, 161] width 24 height 33
click at [649, 14] on button "Close lightbox" at bounding box center [650, 10] width 16 height 14
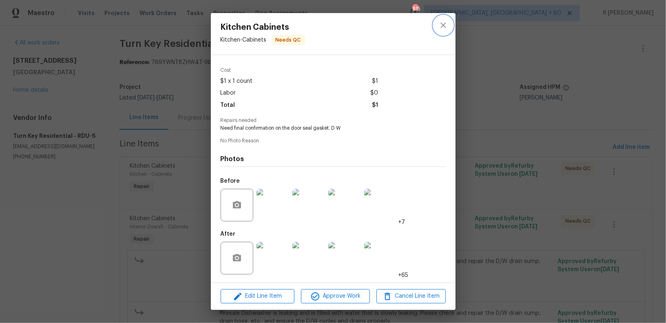
click at [444, 27] on icon "close" at bounding box center [444, 25] width 10 height 10
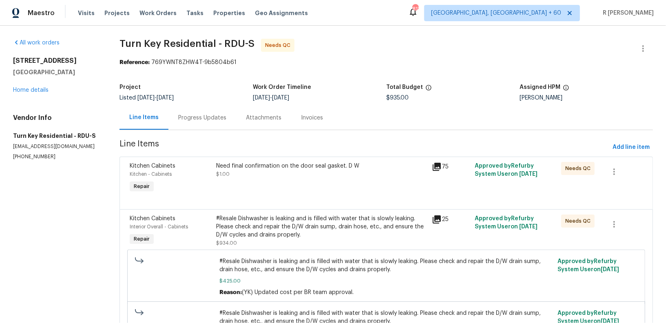
click at [192, 121] on div "Progress Updates" at bounding box center [202, 118] width 48 height 8
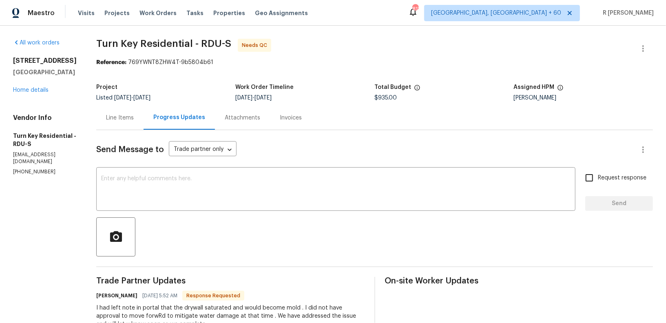
click at [129, 124] on div "Line Items" at bounding box center [119, 118] width 47 height 24
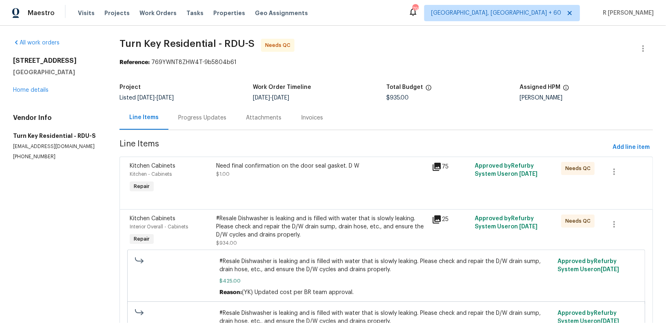
click at [209, 116] on div "Progress Updates" at bounding box center [202, 118] width 48 height 8
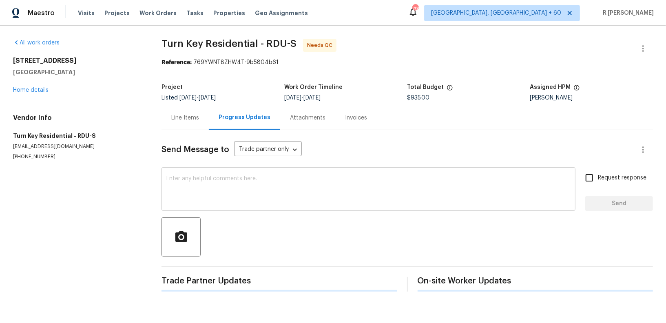
click at [263, 179] on textarea at bounding box center [368, 190] width 404 height 29
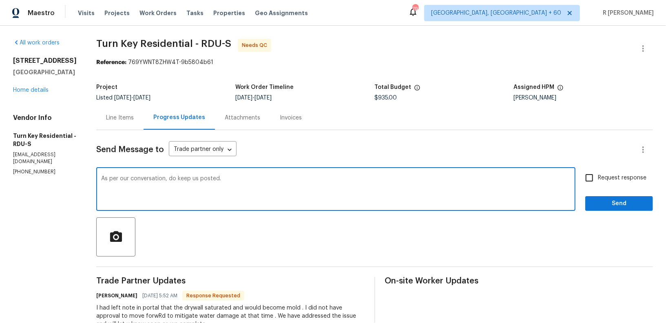
type textarea "As per our conversation, do keep us posted."
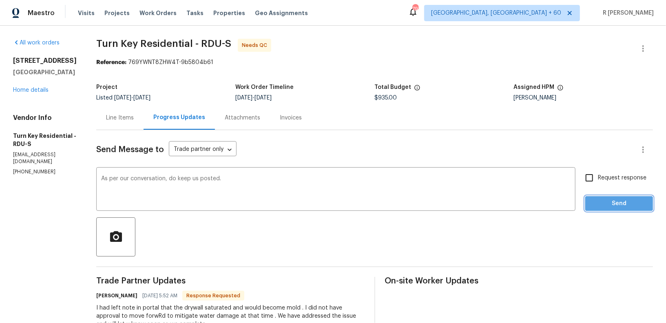
click at [612, 204] on span "Send" at bounding box center [619, 204] width 55 height 10
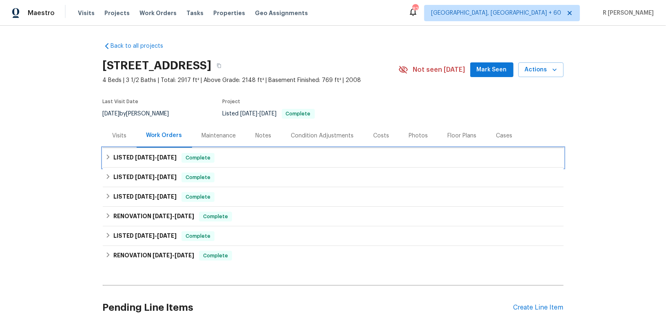
click at [396, 154] on div "LISTED [DATE] - [DATE] Complete" at bounding box center [333, 158] width 456 height 10
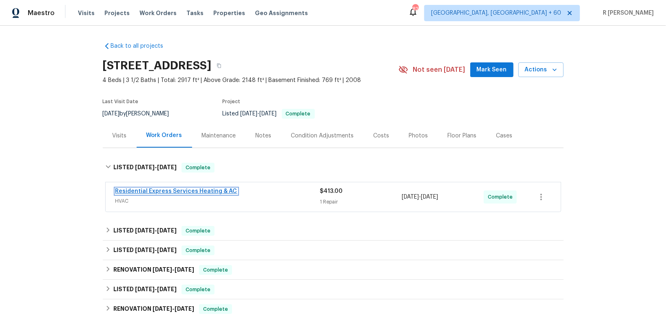
click at [194, 191] on link "Residential Express Services Heating & AC" at bounding box center [176, 192] width 122 height 6
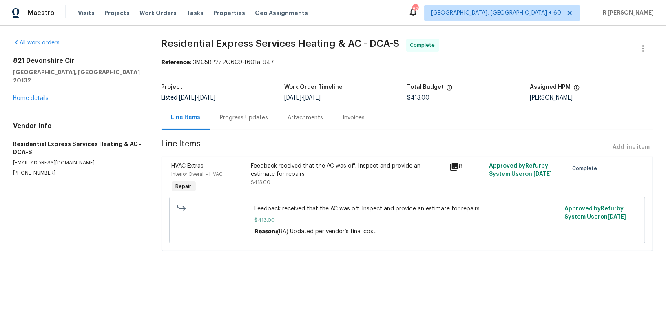
click at [238, 124] on div "Progress Updates" at bounding box center [245, 118] width 68 height 24
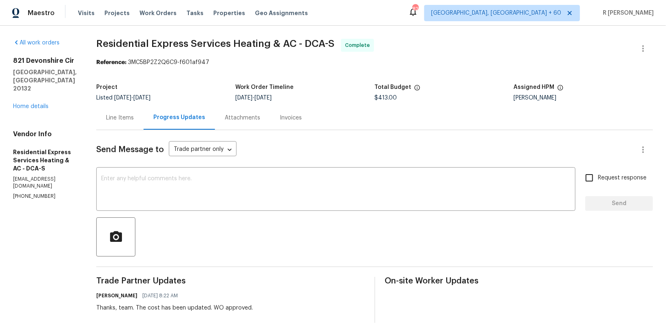
click at [123, 116] on div "Line Items" at bounding box center [120, 118] width 28 height 8
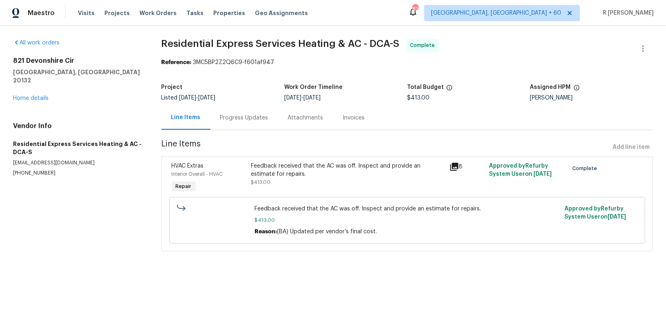
click at [231, 112] on div "Progress Updates" at bounding box center [245, 118] width 68 height 24
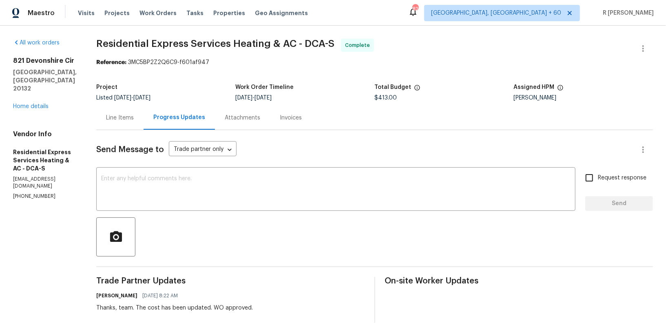
click at [119, 117] on div "Line Items" at bounding box center [120, 118] width 28 height 8
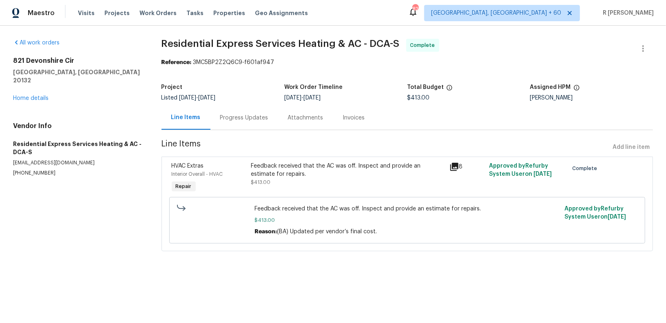
click at [454, 169] on icon at bounding box center [455, 167] width 10 height 10
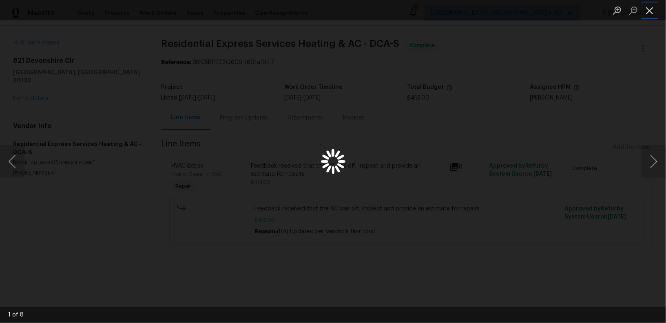
click at [650, 9] on button "Close lightbox" at bounding box center [650, 10] width 16 height 14
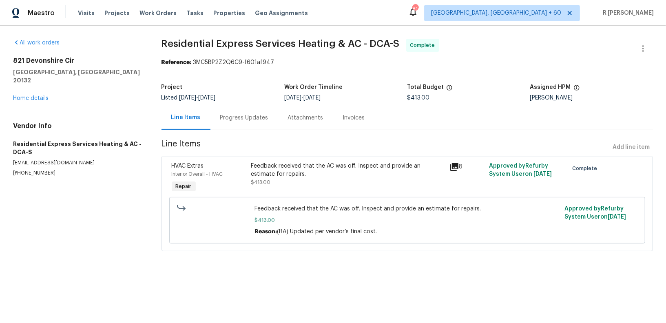
click at [366, 171] on div "Feedback received that the AC was off. Inspect and provide an estimate for repa…" at bounding box center [347, 170] width 193 height 16
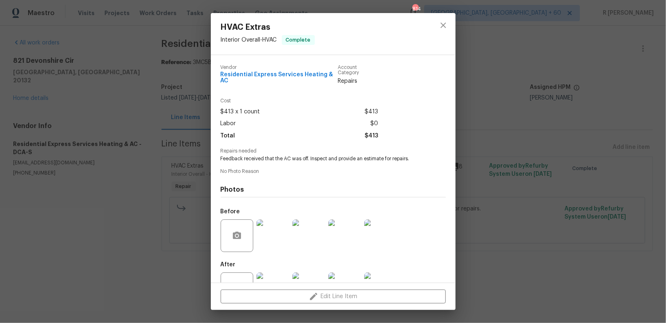
scroll to position [25, 0]
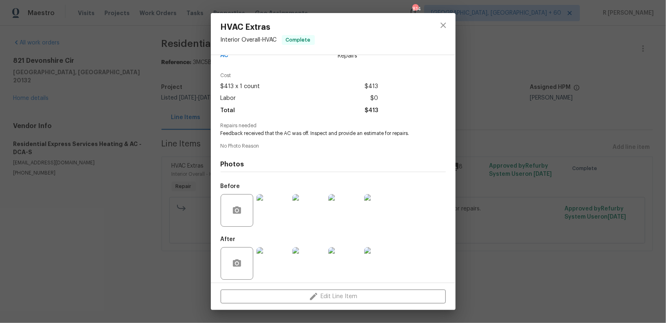
click at [269, 210] on img at bounding box center [273, 210] width 33 height 33
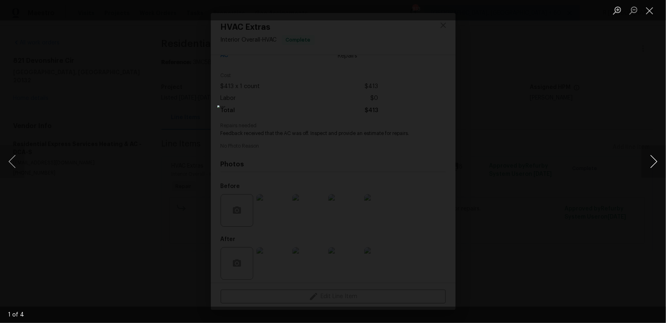
click at [655, 161] on button "Next image" at bounding box center [654, 161] width 24 height 33
click at [653, 11] on button "Close lightbox" at bounding box center [650, 10] width 16 height 14
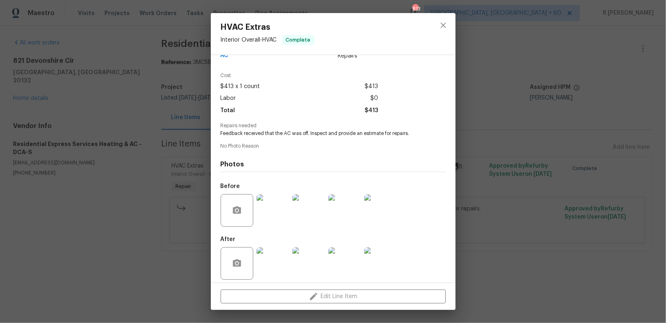
click at [283, 247] on img at bounding box center [273, 263] width 33 height 33
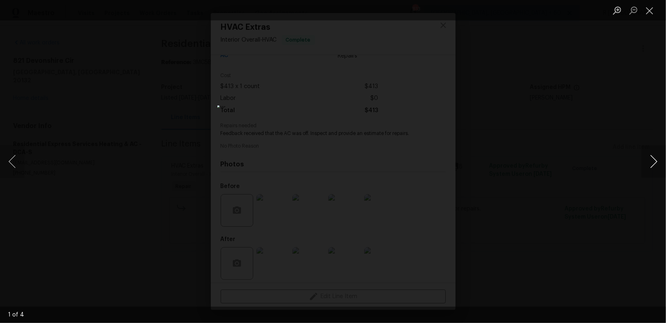
click at [659, 158] on button "Next image" at bounding box center [654, 161] width 24 height 33
click at [15, 160] on button "Previous image" at bounding box center [12, 161] width 24 height 33
click at [656, 156] on button "Next image" at bounding box center [654, 161] width 24 height 33
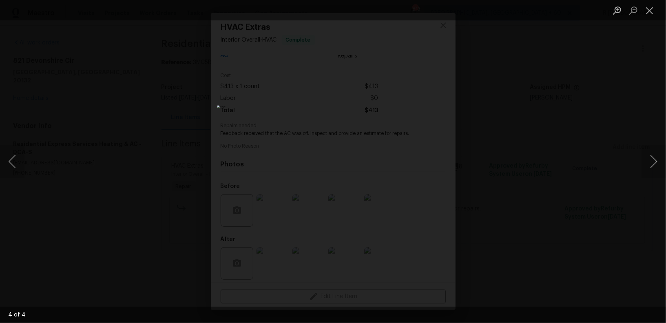
click at [26, 169] on div "Lightbox" at bounding box center [333, 161] width 666 height 323
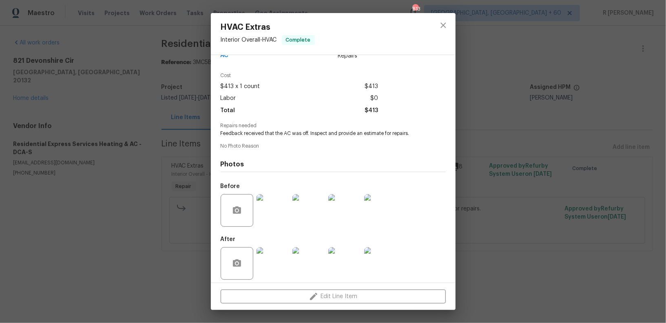
click at [264, 257] on img at bounding box center [273, 263] width 33 height 33
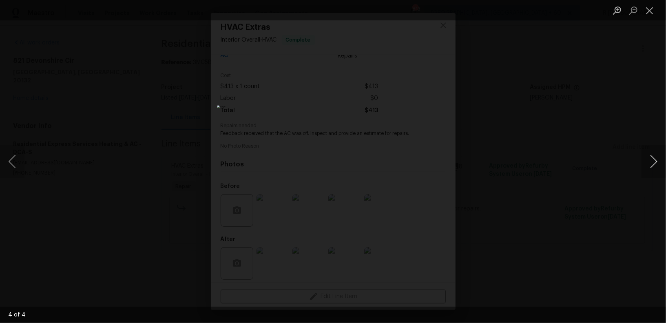
click at [651, 161] on button "Next image" at bounding box center [654, 161] width 24 height 33
click at [654, 13] on button "Close lightbox" at bounding box center [650, 10] width 16 height 14
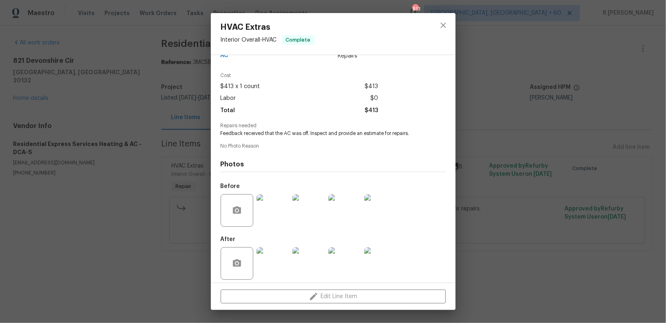
click at [275, 201] on img at bounding box center [273, 210] width 33 height 33
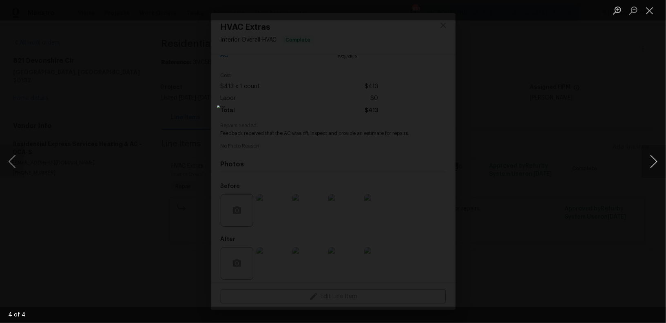
click at [646, 161] on button "Next image" at bounding box center [654, 161] width 24 height 33
click at [650, 10] on button "Close lightbox" at bounding box center [650, 10] width 16 height 14
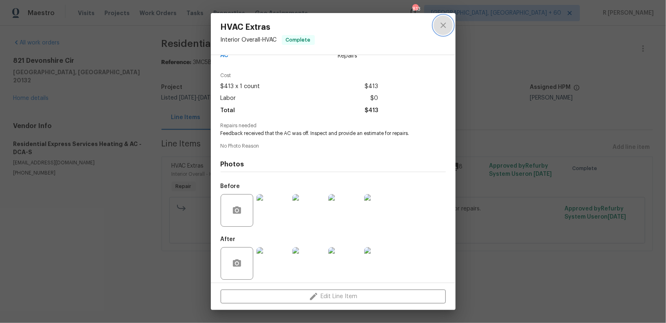
click at [442, 23] on icon "close" at bounding box center [443, 24] width 5 height 5
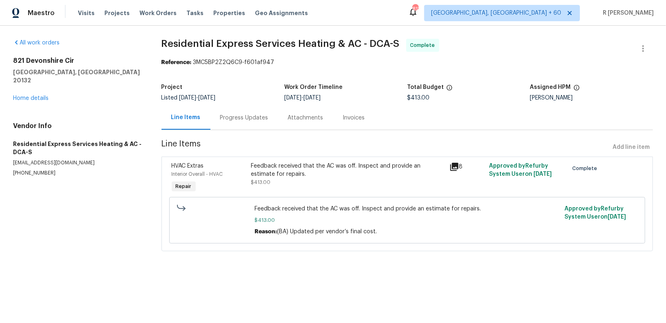
click at [254, 119] on div "Progress Updates" at bounding box center [244, 118] width 48 height 8
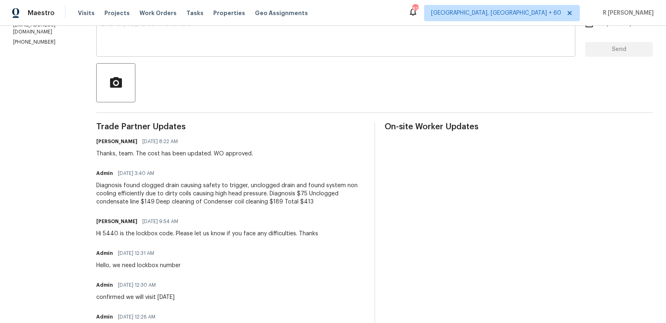
scroll to position [241, 0]
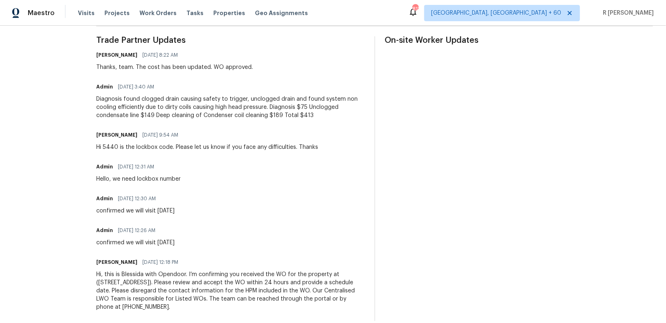
click at [156, 113] on div "Diagnosis found clogged drain causing safety to trigger, unclogged drain and fo…" at bounding box center [230, 107] width 268 height 24
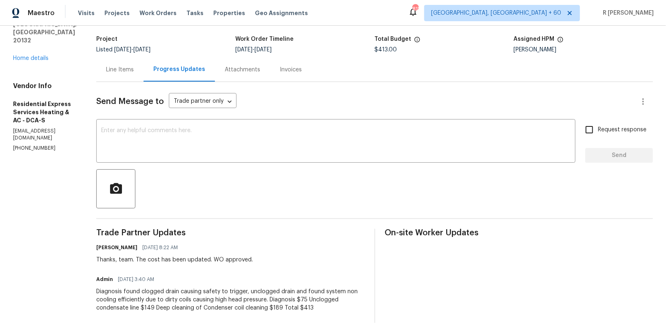
scroll to position [42, 0]
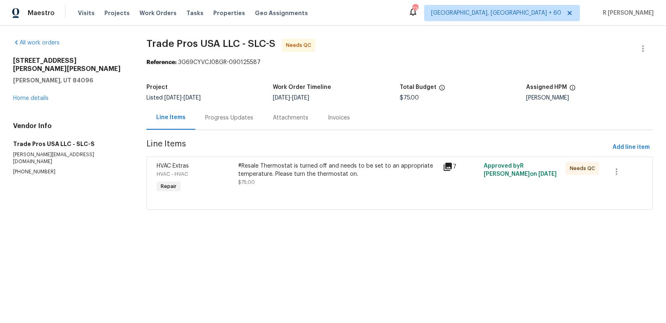
click at [221, 123] on div "Progress Updates" at bounding box center [229, 118] width 68 height 24
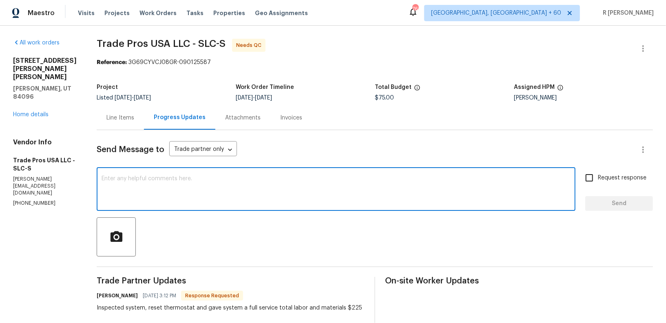
click at [254, 196] on textarea at bounding box center [336, 190] width 469 height 29
paste textarea "yogesh.kannan@opendoor.com"
type textarea "y"
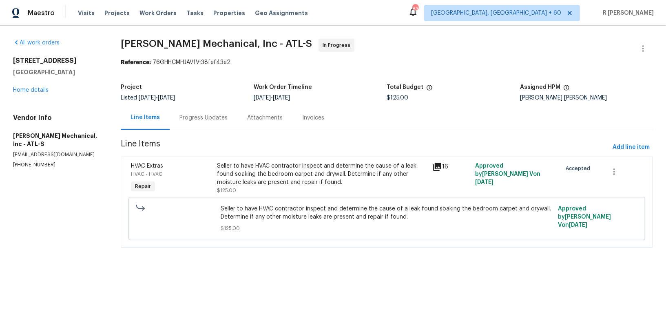
click at [207, 118] on div "Progress Updates" at bounding box center [204, 118] width 48 height 8
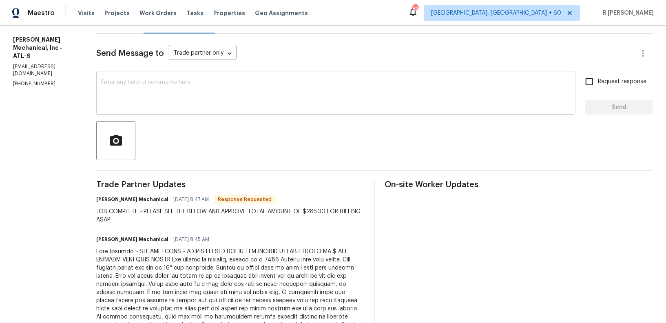
scroll to position [124, 0]
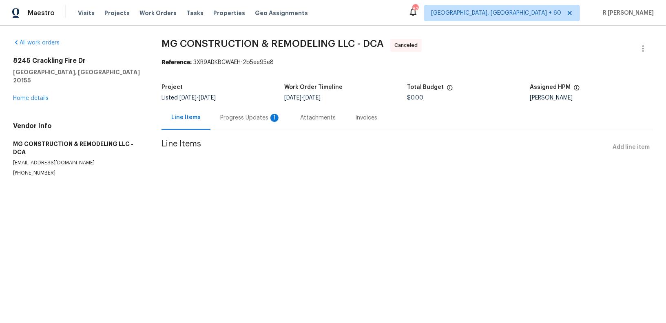
click at [251, 120] on div "Progress Updates 1" at bounding box center [250, 118] width 60 height 8
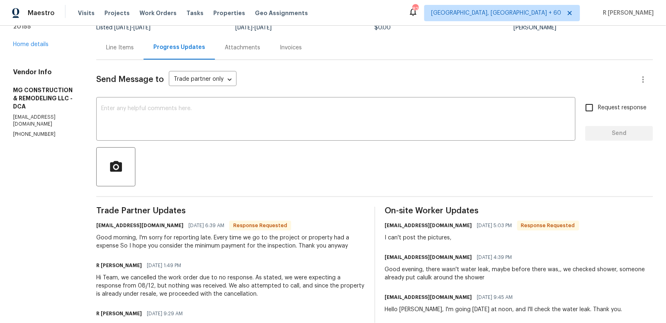
scroll to position [71, 0]
click at [252, 125] on textarea at bounding box center [336, 119] width 470 height 29
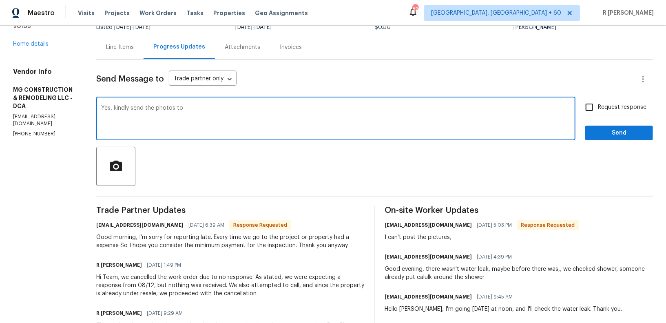
paste textarea "[EMAIL_ADDRESS][DOMAIN_NAME]"
type textarea "Yes, kindly send the photos to [EMAIL_ADDRESS][DOMAIN_NAME]. I will send A new …"
click at [603, 95] on div "Send Message to Trade partner only Trade partner only ​ Yes, kindly send the ph…" at bounding box center [374, 236] width 557 height 353
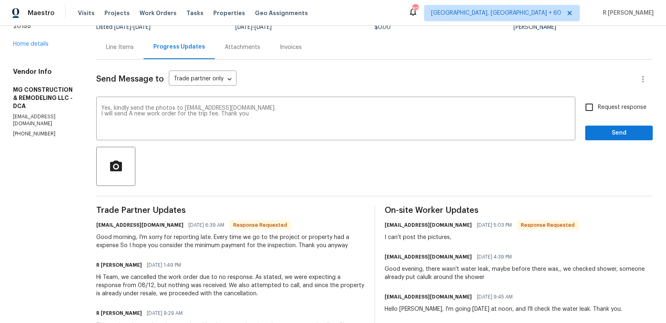
click at [608, 104] on span "Request response" at bounding box center [622, 107] width 49 height 9
click at [598, 104] on input "Request response" at bounding box center [589, 107] width 17 height 17
checkbox input "true"
click at [619, 140] on div "Send Message to Trade partner only Trade partner only ​ Yes, kindly send the ph…" at bounding box center [374, 236] width 557 height 353
click at [617, 138] on button "Send" at bounding box center [619, 133] width 68 height 15
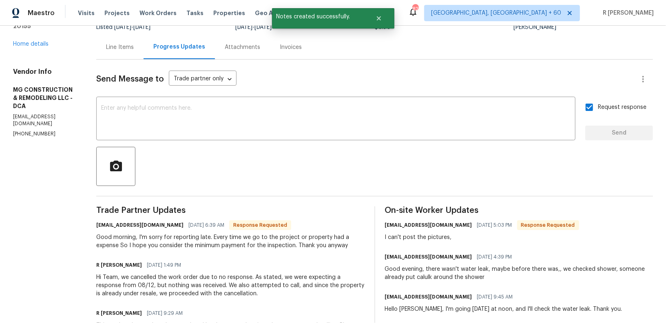
scroll to position [0, 0]
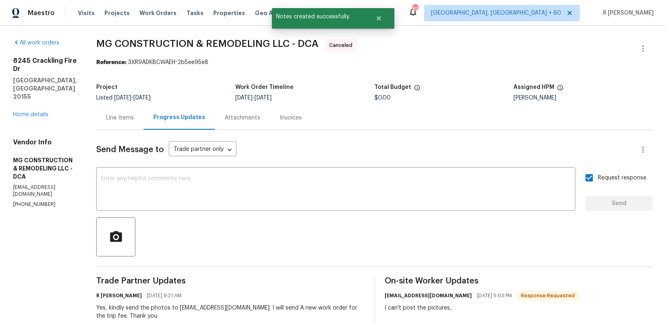
click at [33, 94] on div "[STREET_ADDRESS][PERSON_NAME] Home details" at bounding box center [45, 88] width 64 height 62
click at [36, 112] on link "Home details" at bounding box center [30, 115] width 35 height 6
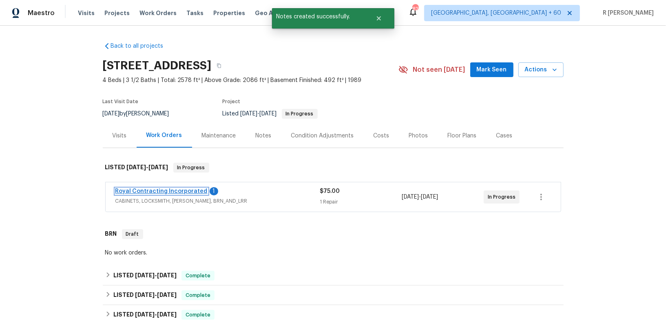
click at [170, 192] on link "Royal Contracting Incorporated" at bounding box center [161, 192] width 92 height 6
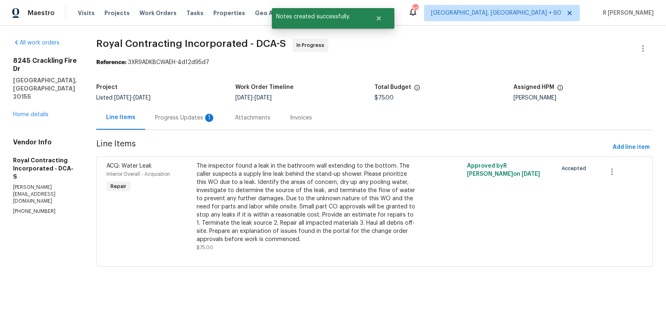
click at [235, 122] on div "Attachments" at bounding box center [252, 118] width 55 height 24
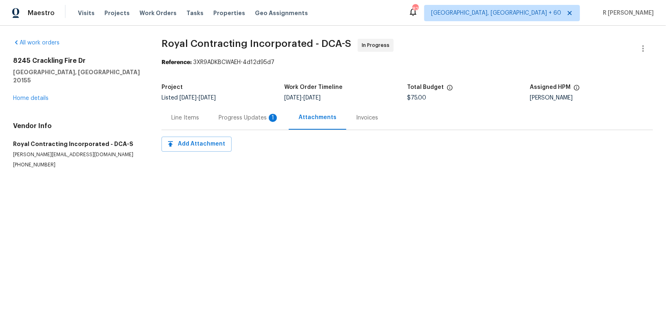
click at [239, 115] on div "Progress Updates 1" at bounding box center [249, 118] width 60 height 8
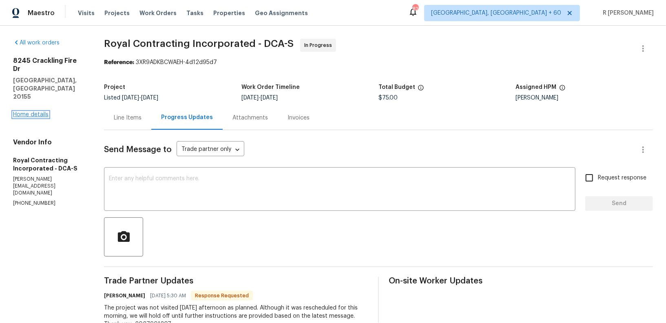
click at [17, 112] on link "Home details" at bounding box center [30, 115] width 35 height 6
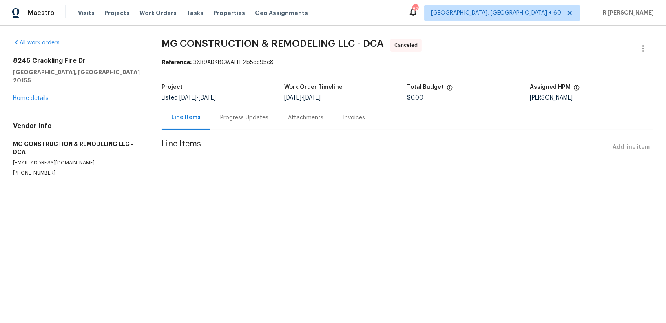
click at [235, 111] on div "Progress Updates" at bounding box center [245, 118] width 68 height 24
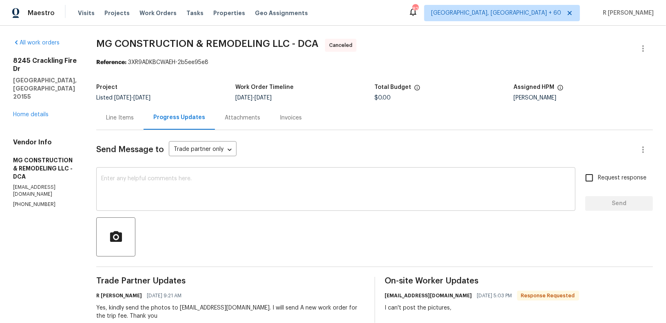
click at [232, 201] on textarea at bounding box center [336, 190] width 470 height 29
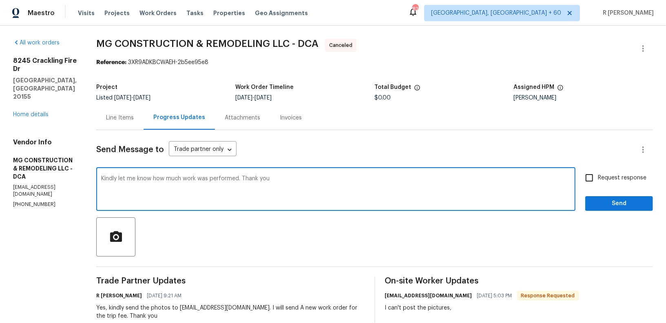
type textarea "Kindly let me know how much work was performed. Thank you"
click at [630, 204] on span "Send" at bounding box center [619, 204] width 55 height 10
